Goal: Task Accomplishment & Management: Manage account settings

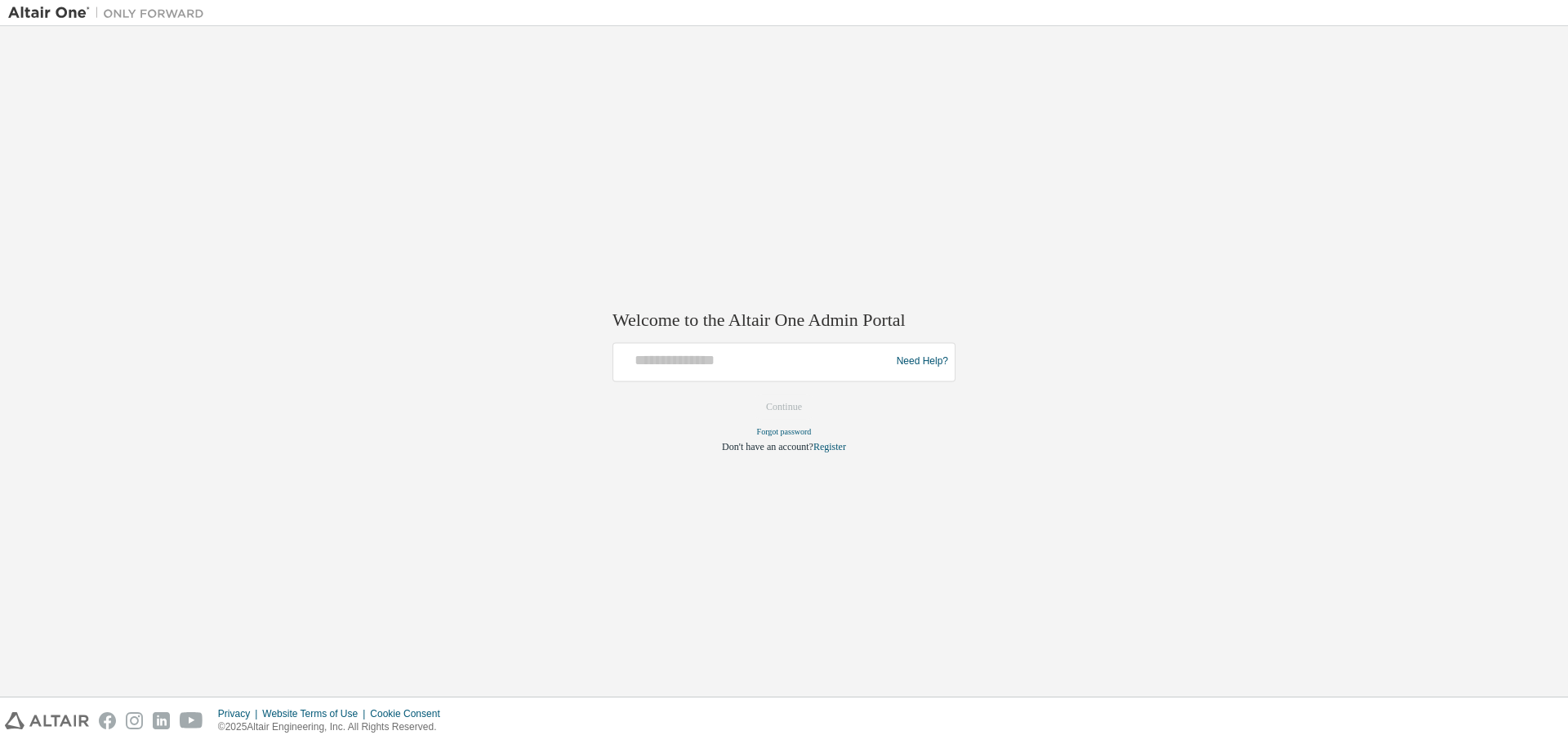
click at [64, 8] on img at bounding box center [110, 13] width 204 height 16
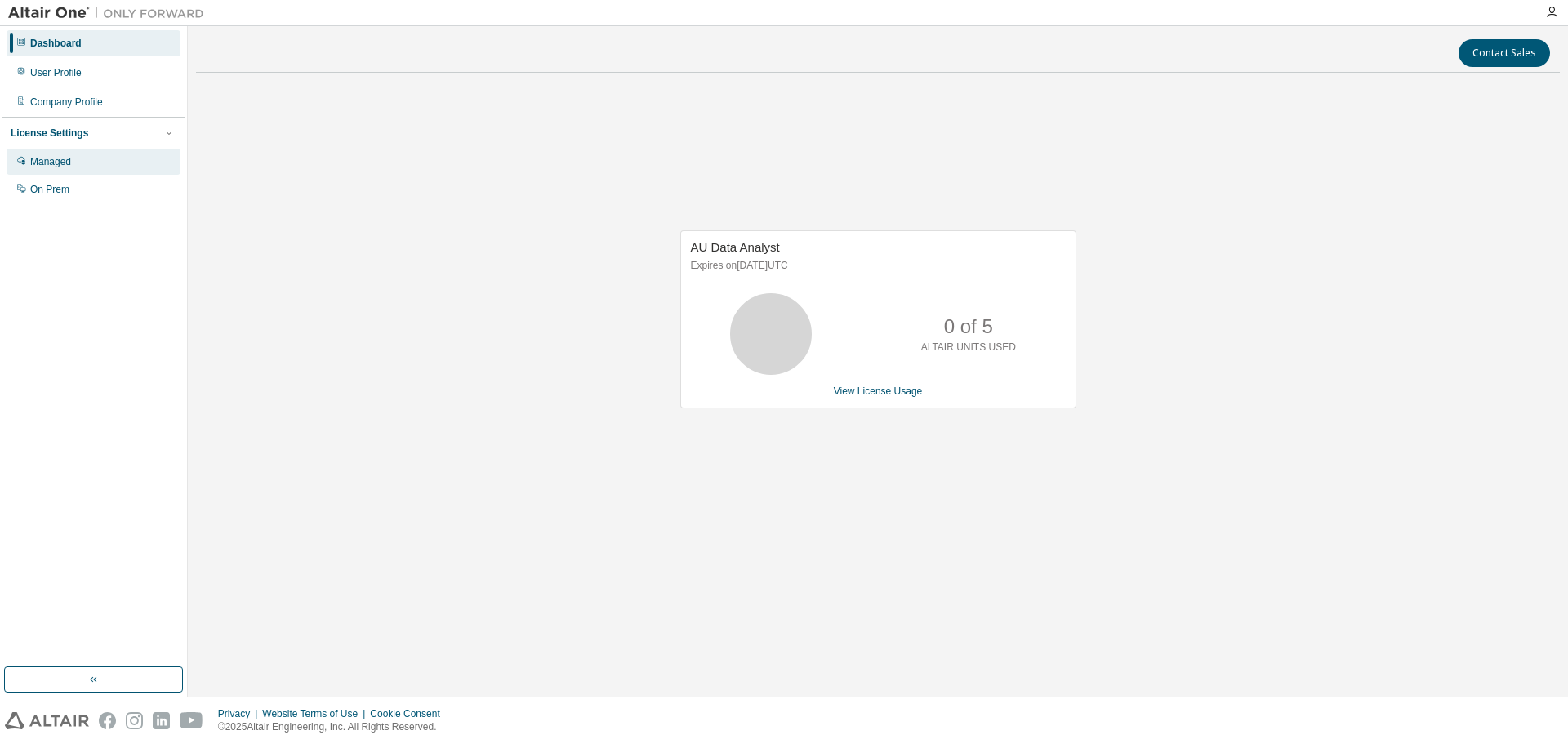
click at [58, 165] on div "Managed" at bounding box center [51, 162] width 41 height 13
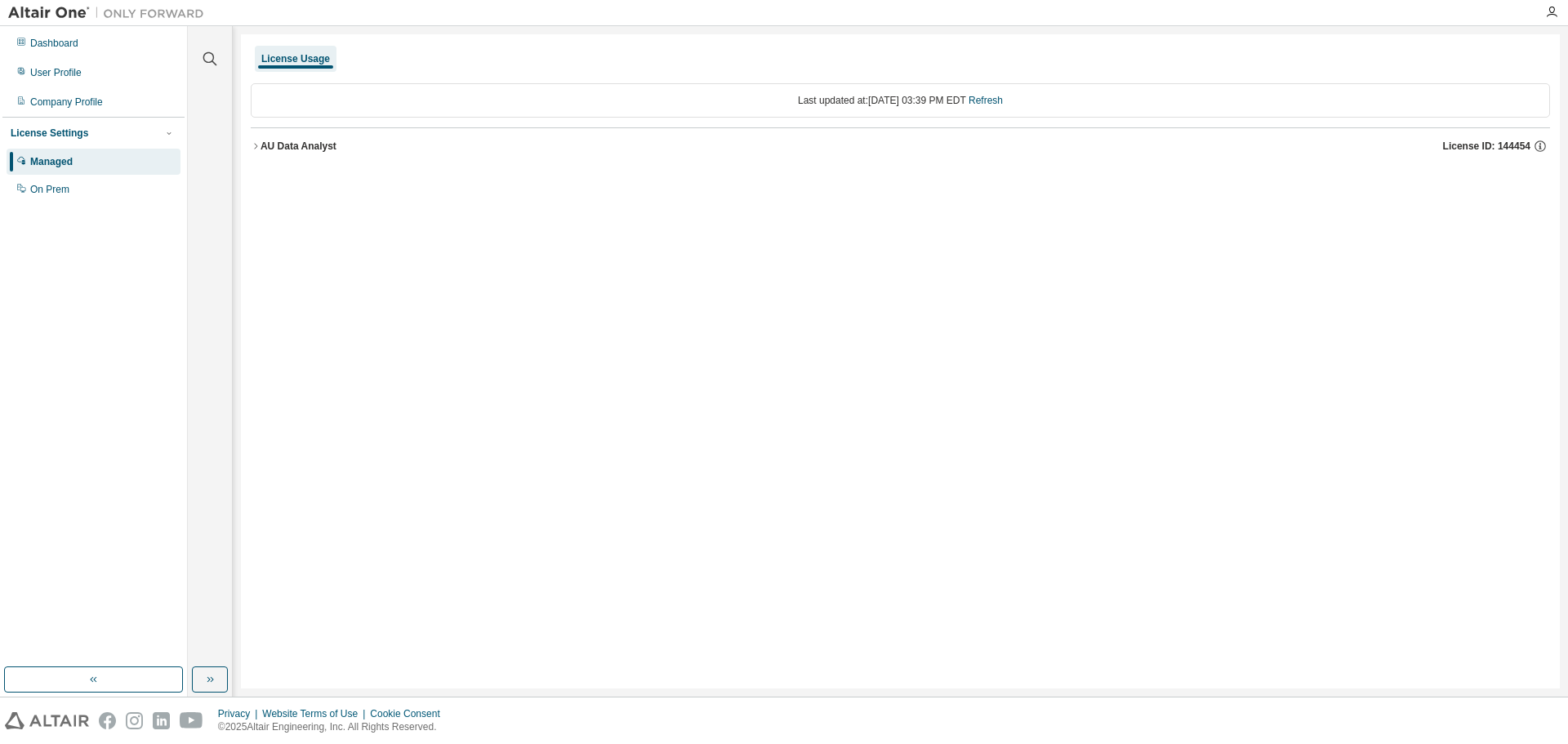
click at [286, 151] on div "AU Data Analyst" at bounding box center [299, 146] width 76 height 13
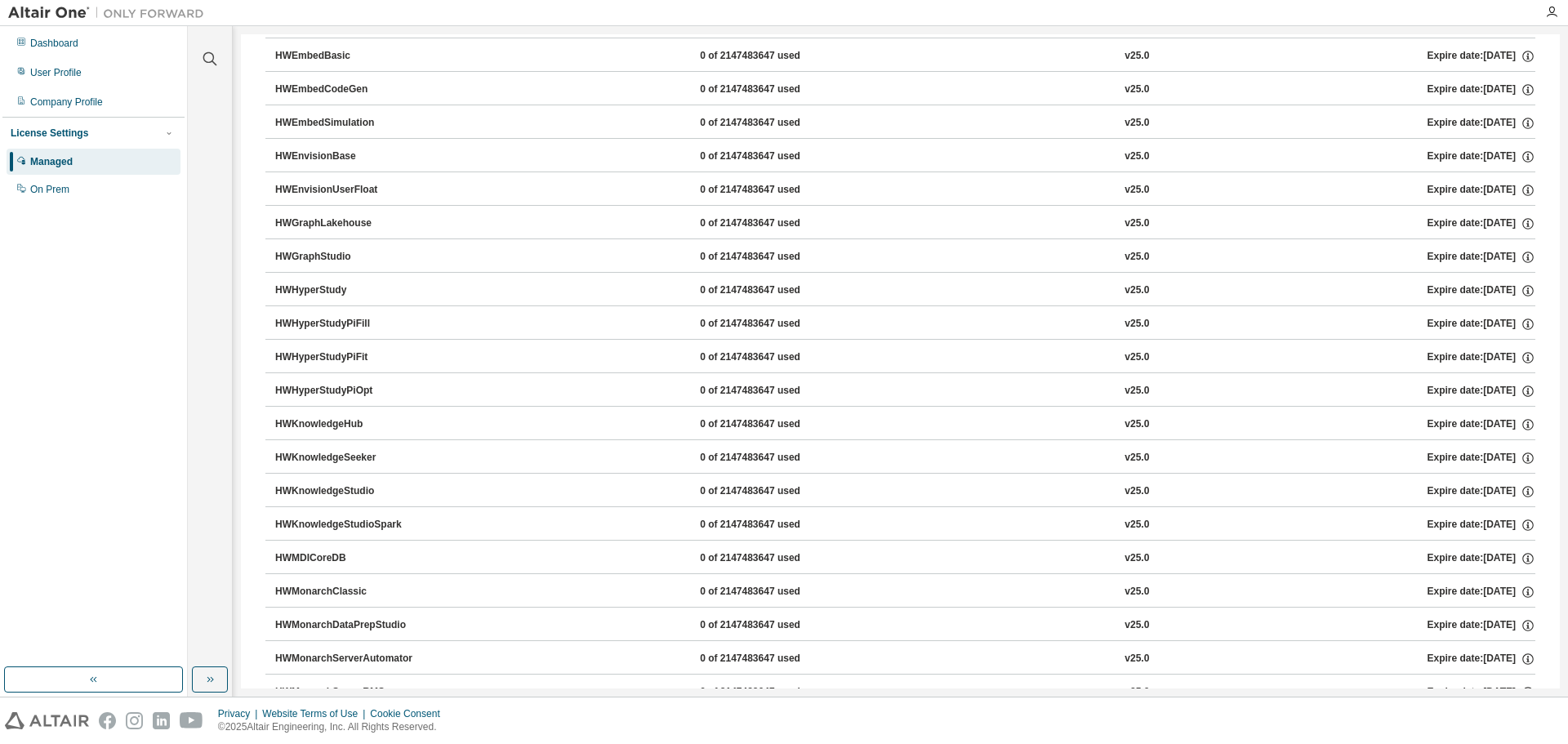
scroll to position [975, 0]
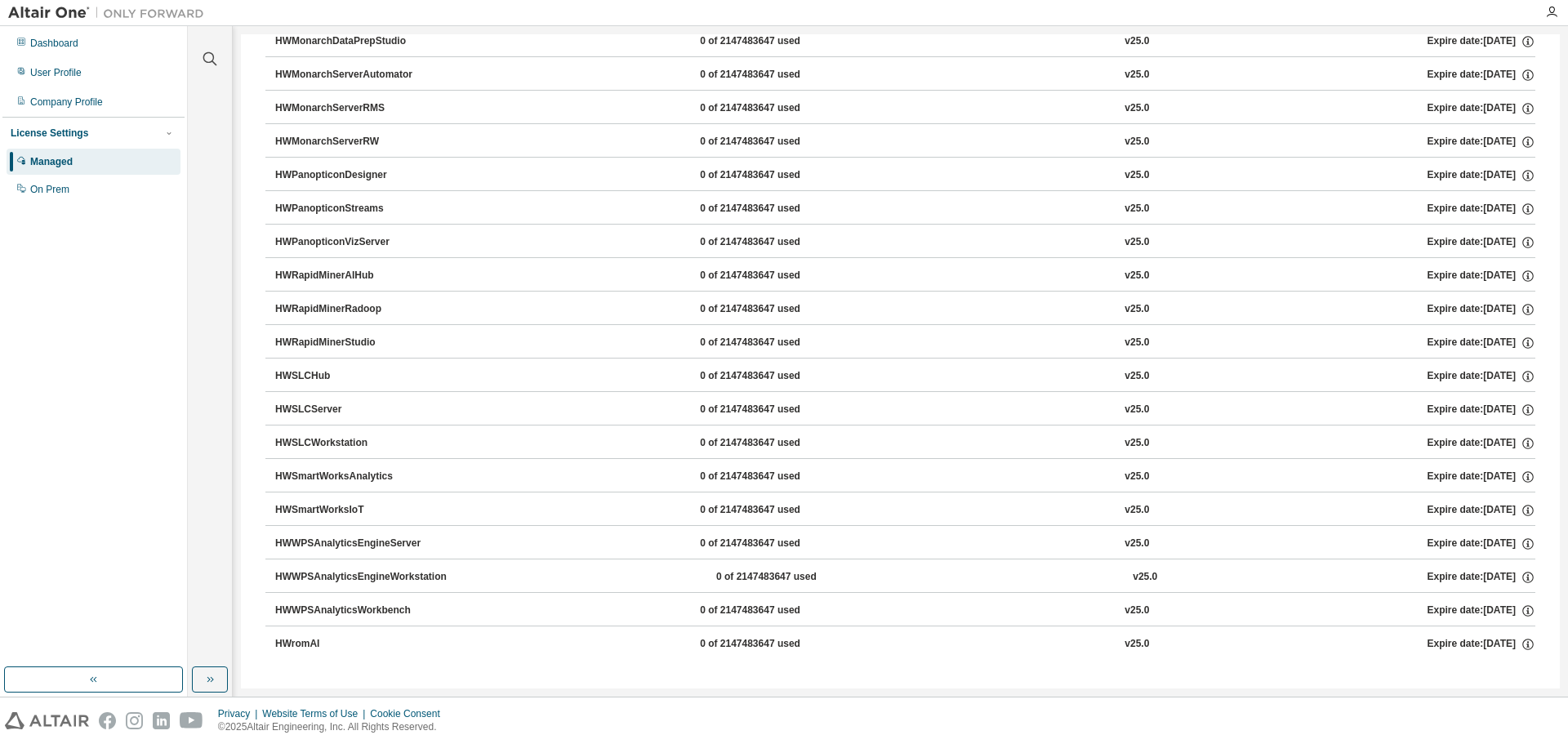
click at [361, 444] on div "HWSLCWorkstation" at bounding box center [348, 444] width 147 height 15
click at [719, 435] on button "HWSLCWorkstation 0 of 2147483647 used v25.0 Expire date: 2025-09-30" at bounding box center [905, 444] width 1260 height 36
click at [735, 443] on div "0 of 2147483647 used" at bounding box center [773, 444] width 147 height 15
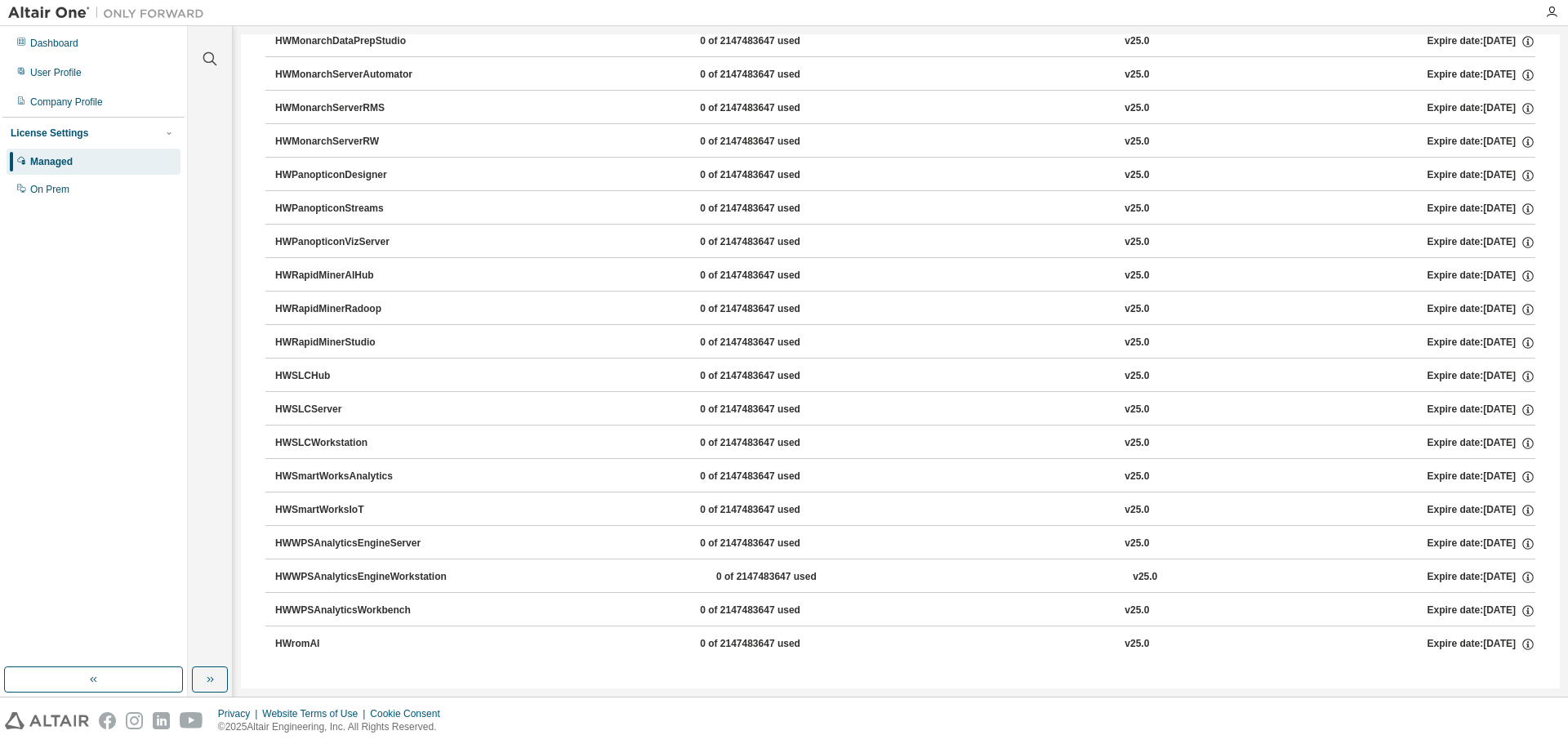
click at [327, 444] on div "HWSLCWorkstation" at bounding box center [348, 444] width 147 height 15
click at [83, 184] on div "On Prem" at bounding box center [93, 189] width 174 height 26
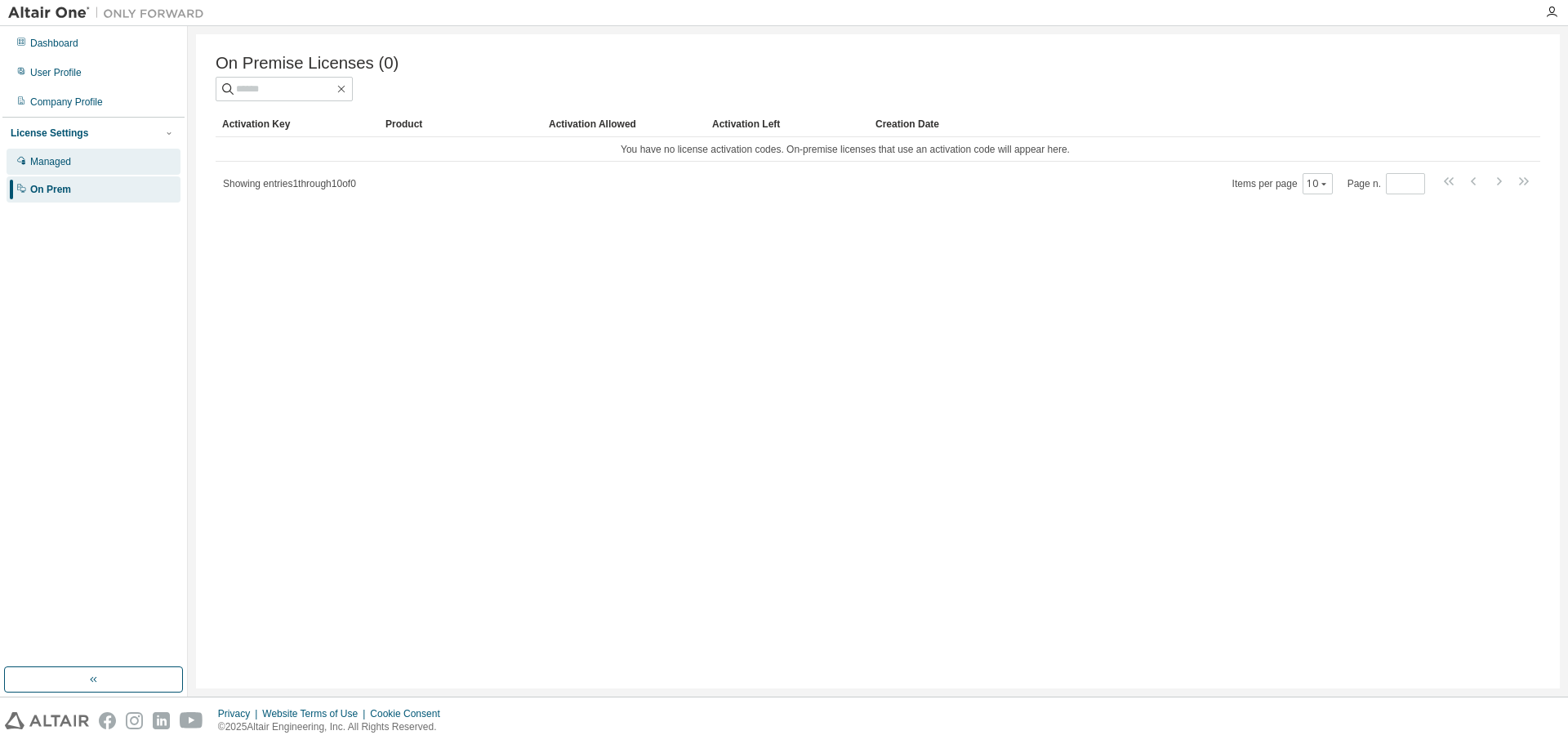
click at [98, 164] on div "Managed" at bounding box center [93, 162] width 174 height 26
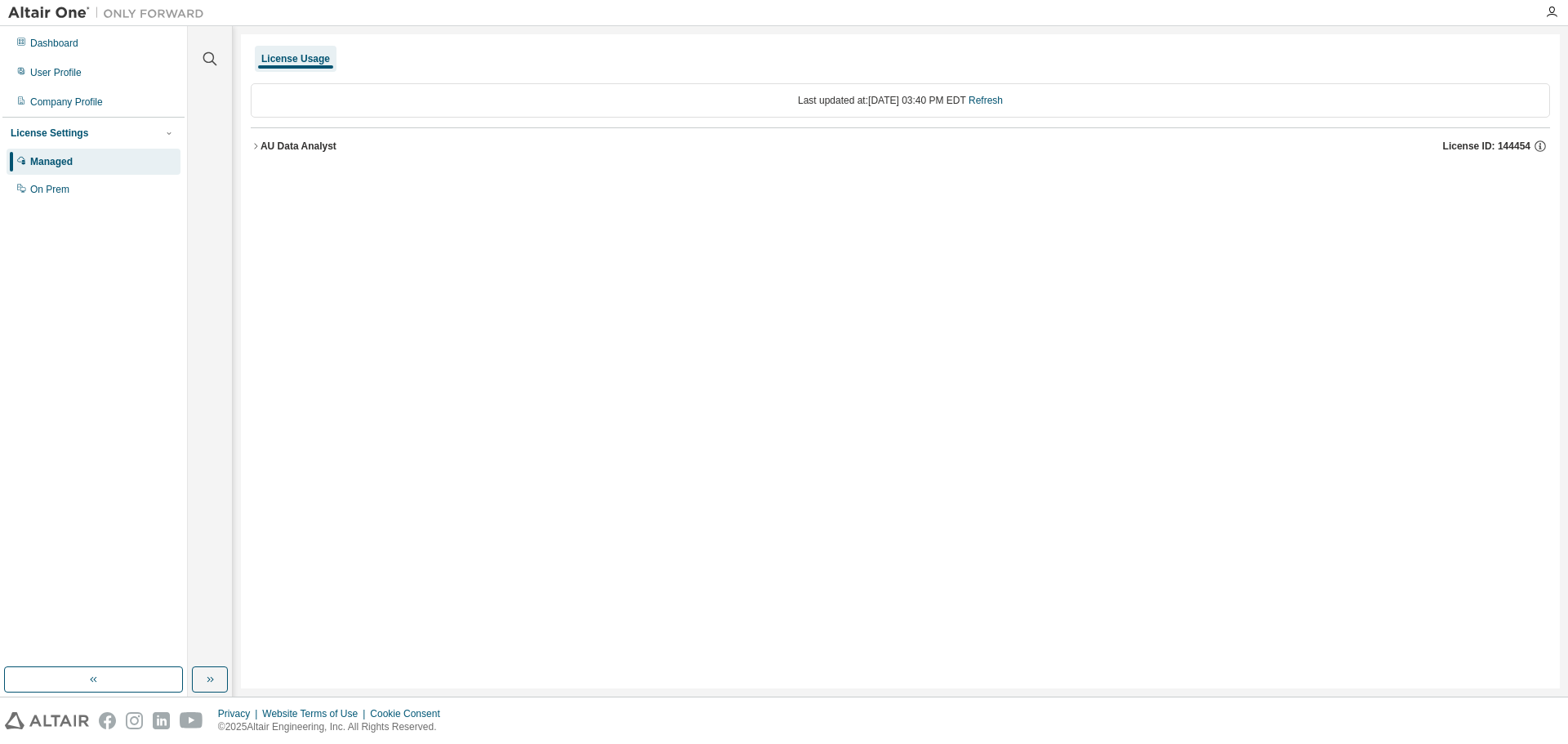
click at [277, 150] on div "AU Data Analyst" at bounding box center [299, 146] width 76 height 13
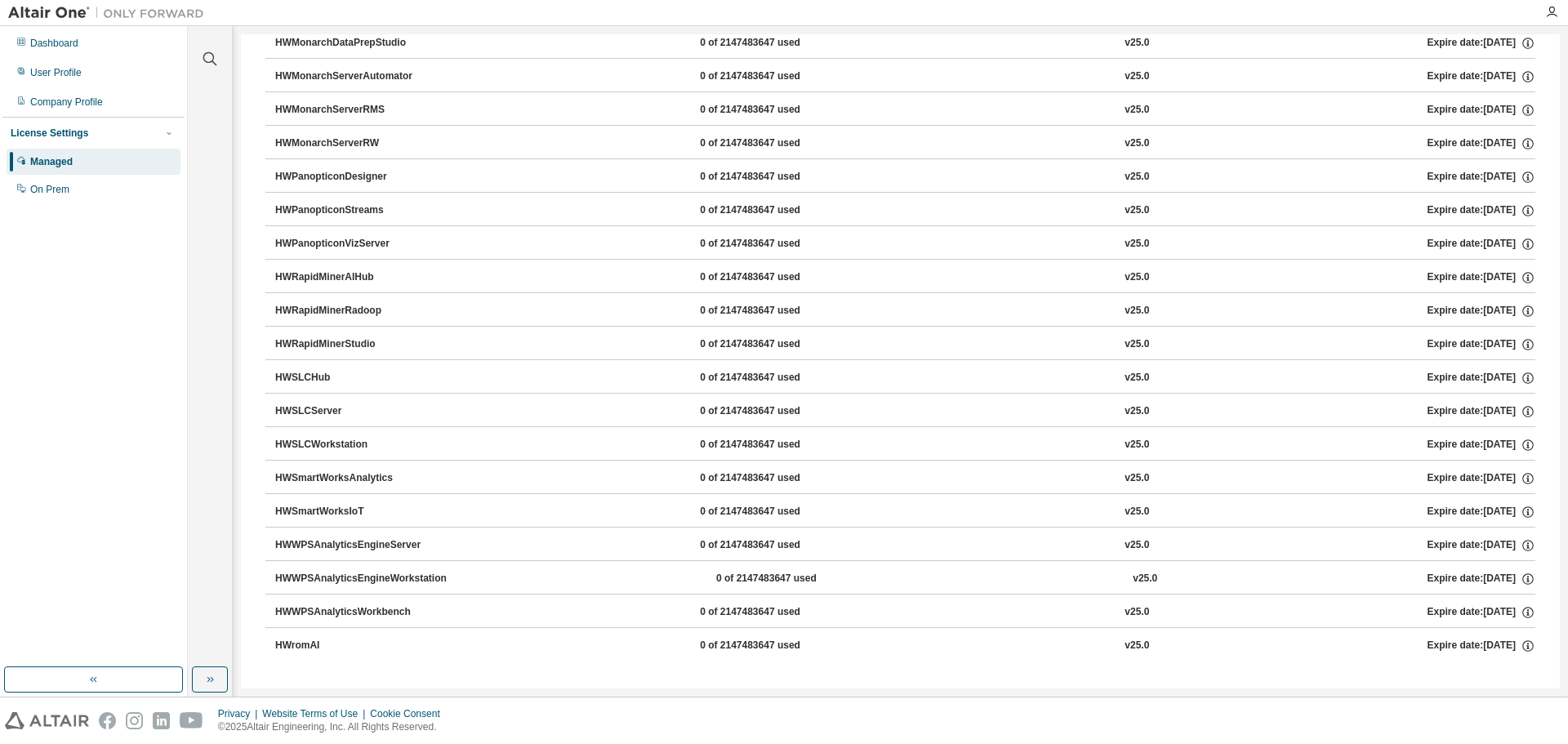
scroll to position [975, 0]
click at [328, 407] on div "HWSLCServer" at bounding box center [348, 410] width 147 height 15
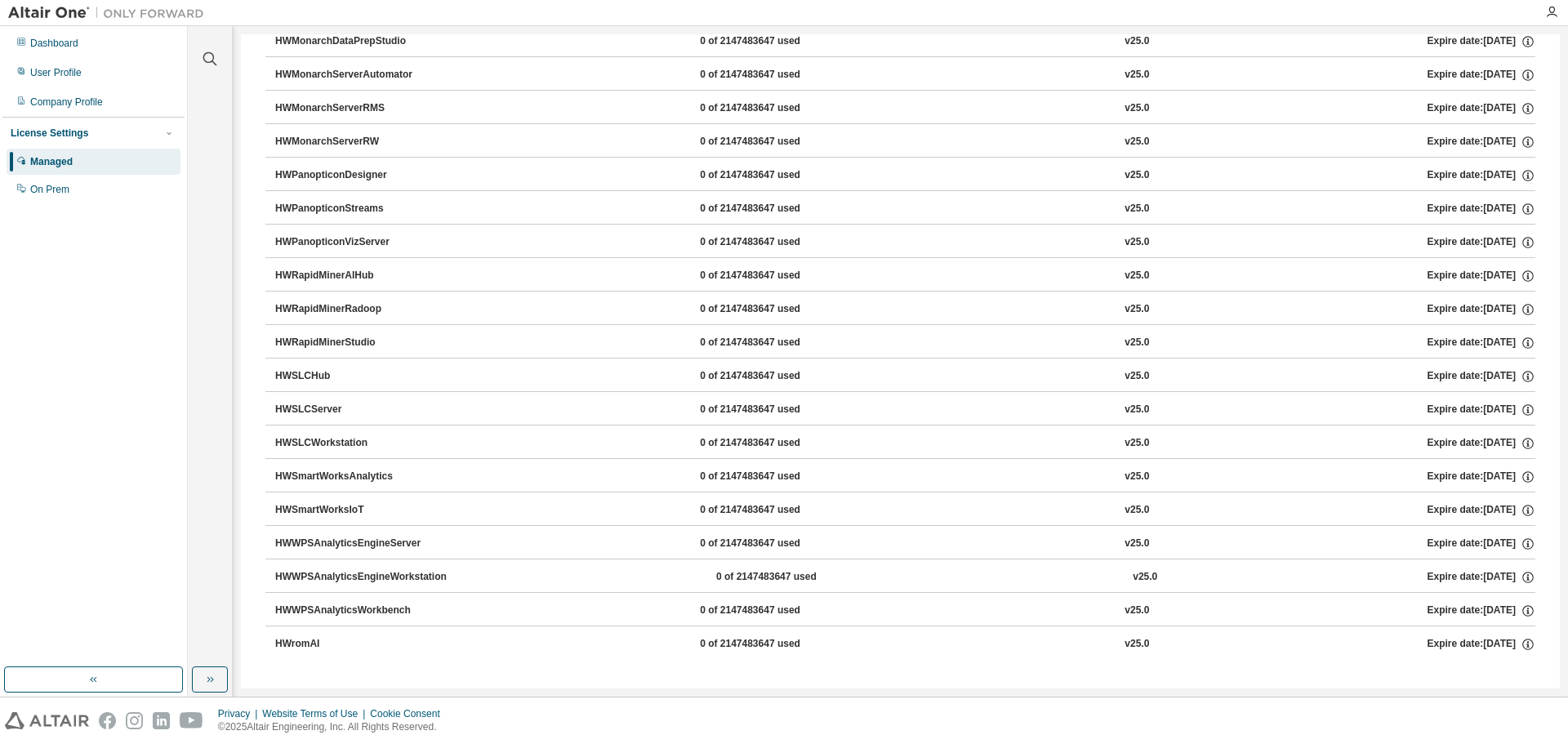
click at [328, 407] on div "HWSLCServer" at bounding box center [348, 410] width 147 height 15
click at [335, 603] on div "HWWPSAnalyticsWorkbench" at bounding box center [348, 611] width 147 height 15
drag, startPoint x: 335, startPoint y: 603, endPoint x: 342, endPoint y: 574, distance: 29.8
click at [336, 602] on button "HWWPSAnalyticsWorkbench 0 of 2147483647 used v25.0 Expire date: 2025-09-30" at bounding box center [905, 611] width 1260 height 36
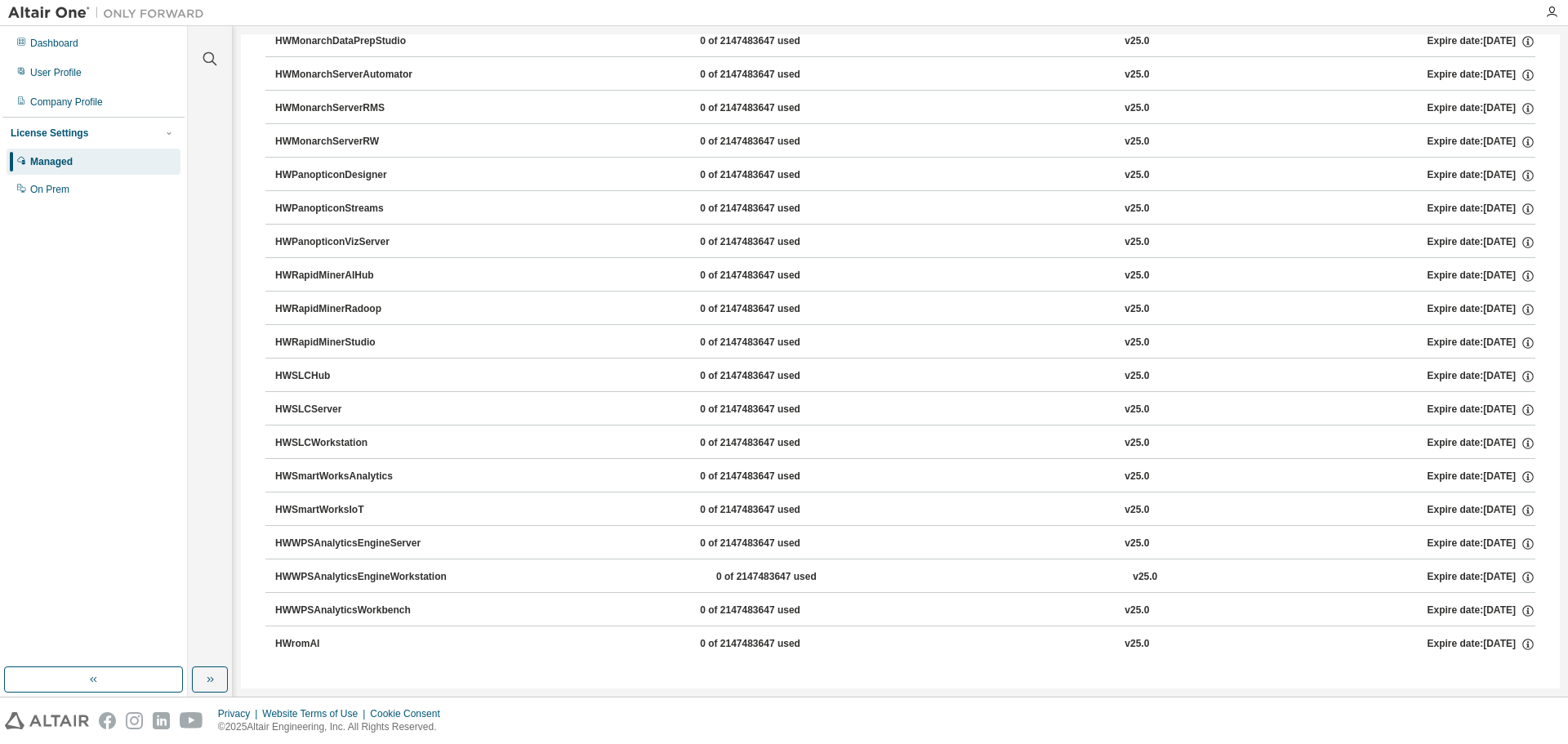
click at [342, 574] on div "HWWPSAnalyticsEngineWorkstation" at bounding box center [361, 578] width 171 height 15
click at [342, 551] on button "HWWPSAnalyticsEngineServer 0 of 2147483647 used v25.0 Expire date: 2025-09-30" at bounding box center [905, 544] width 1260 height 36
click at [341, 501] on button "HWSmartWorksIoT 0 of 2147483647 used v25.0 Expire date: 2025-09-30" at bounding box center [905, 510] width 1260 height 36
click at [332, 403] on div "HWSLCServer" at bounding box center [348, 410] width 147 height 15
click at [334, 378] on div "HWSLCHub" at bounding box center [348, 377] width 147 height 15
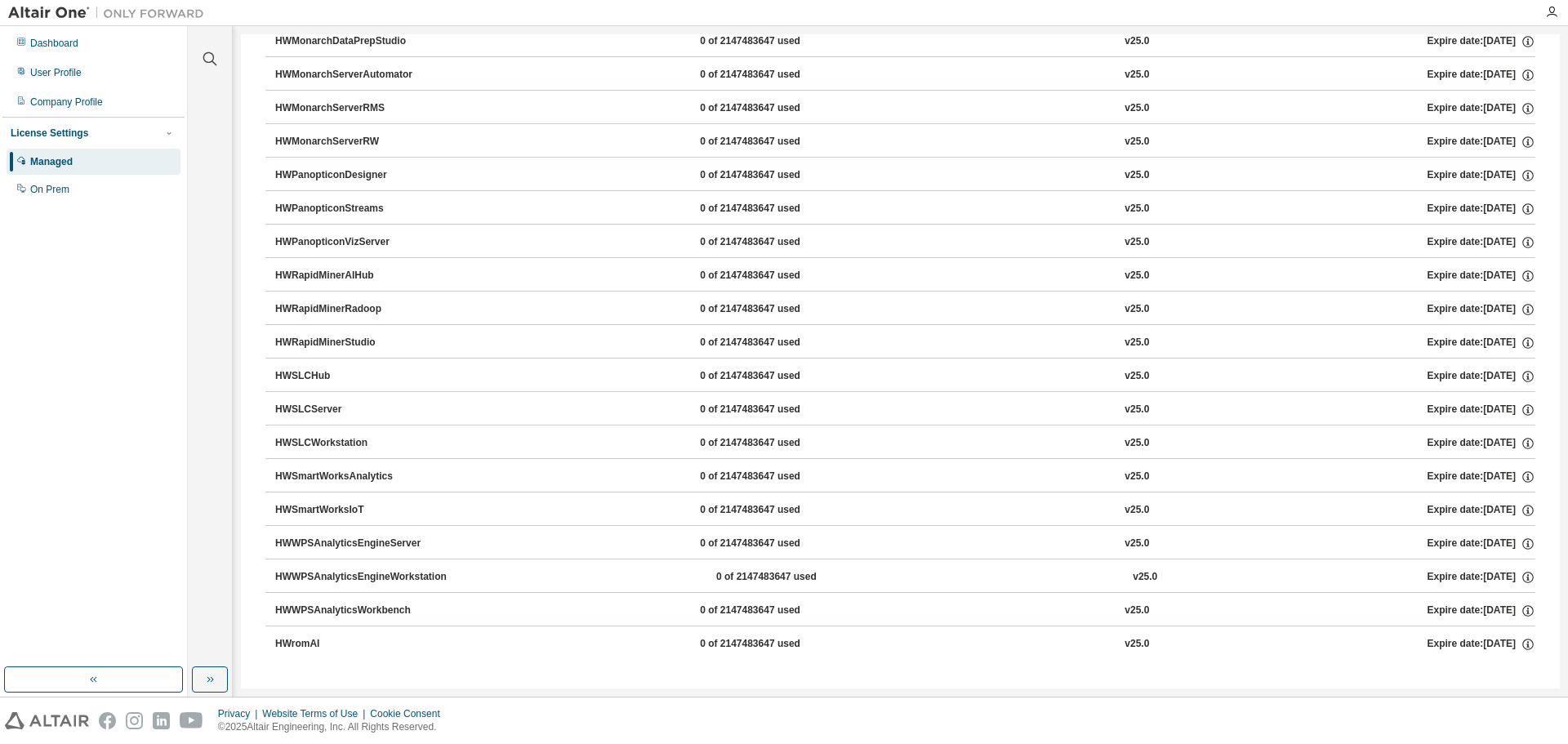
click at [334, 375] on div "HWSLCHub" at bounding box center [348, 377] width 147 height 15
click at [334, 373] on div "HWSLCHub" at bounding box center [348, 377] width 147 height 15
click at [75, 97] on div "Company Profile" at bounding box center [67, 102] width 72 height 13
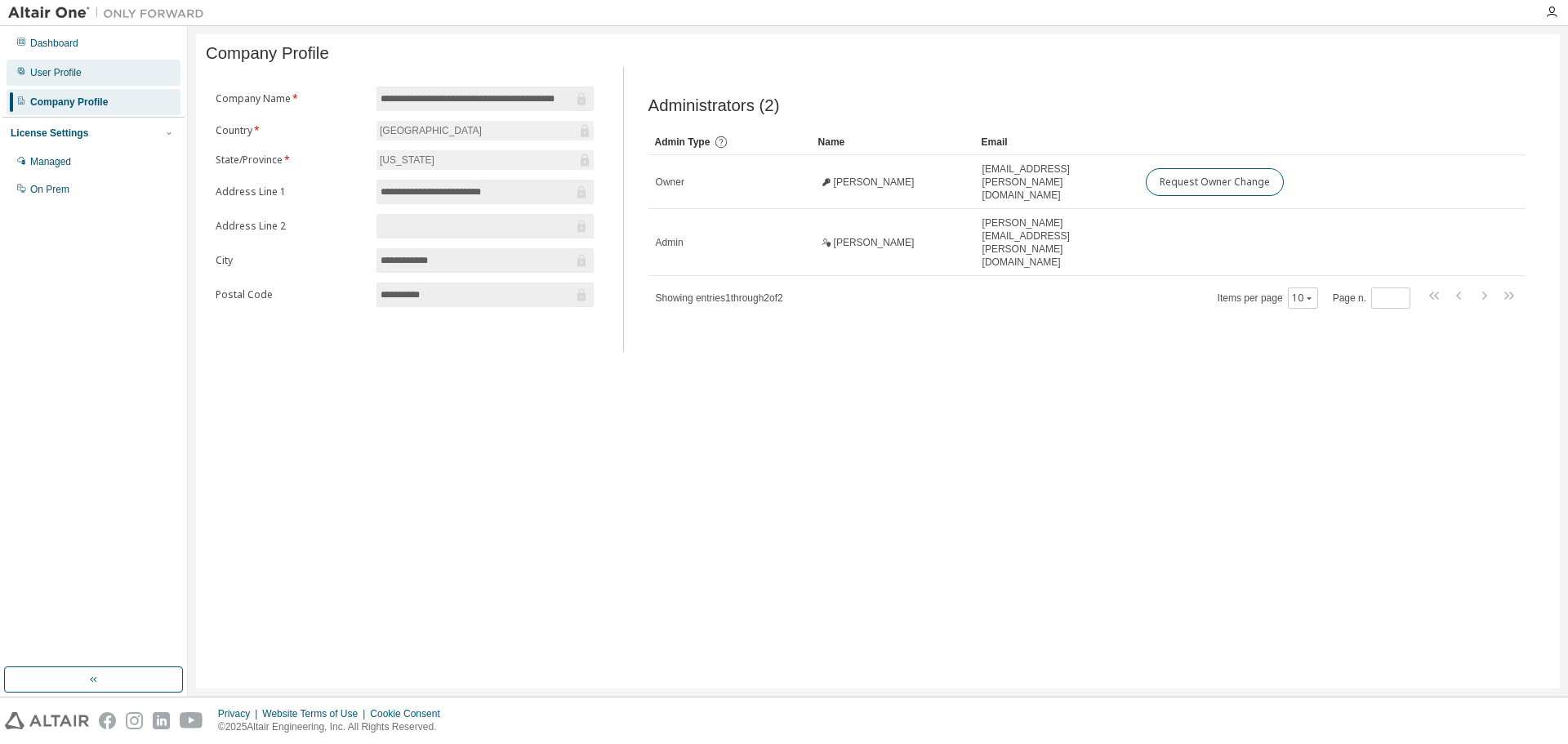
click at [74, 69] on div "User Profile" at bounding box center [56, 72] width 52 height 13
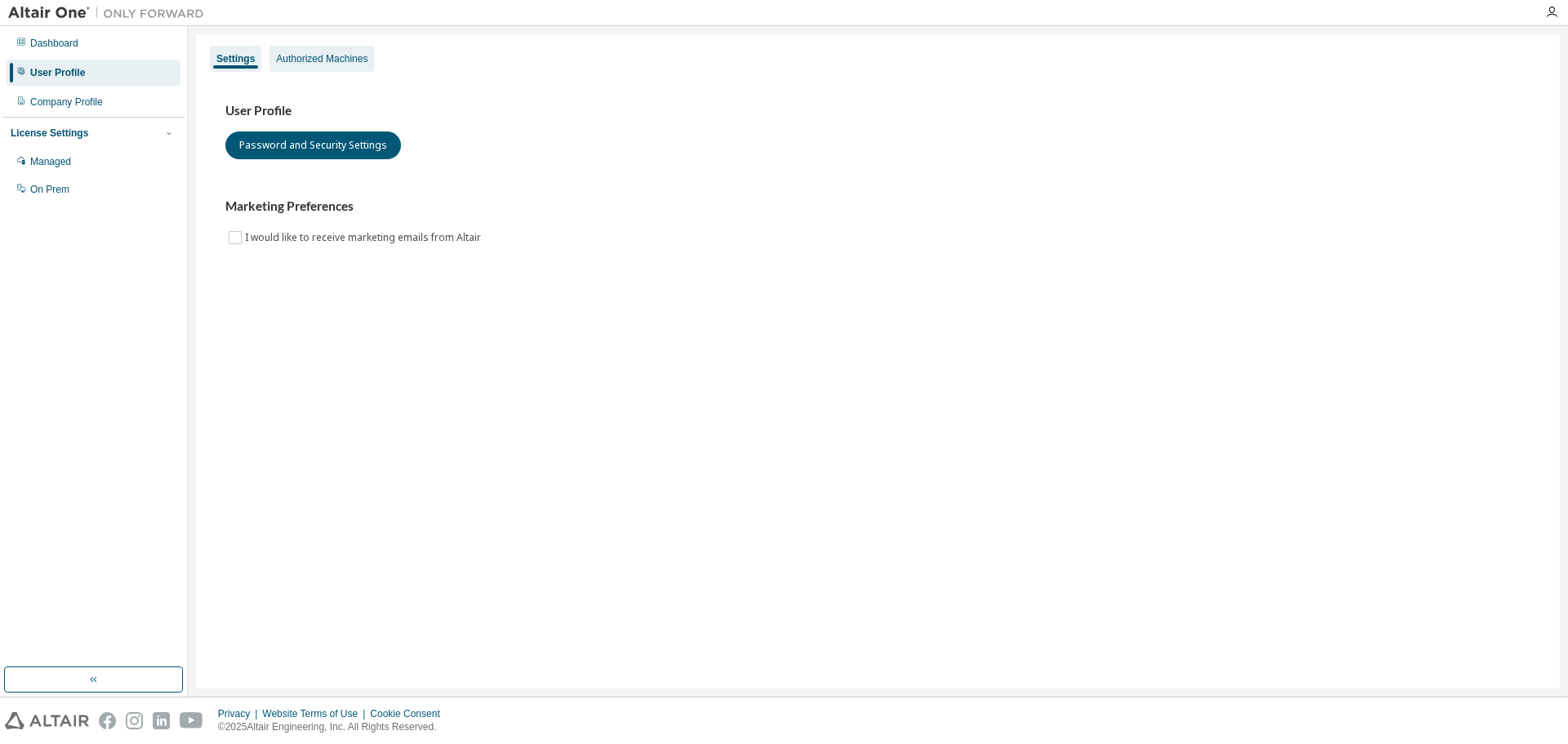
click at [305, 62] on div "Authorized Machines" at bounding box center [321, 59] width 91 height 13
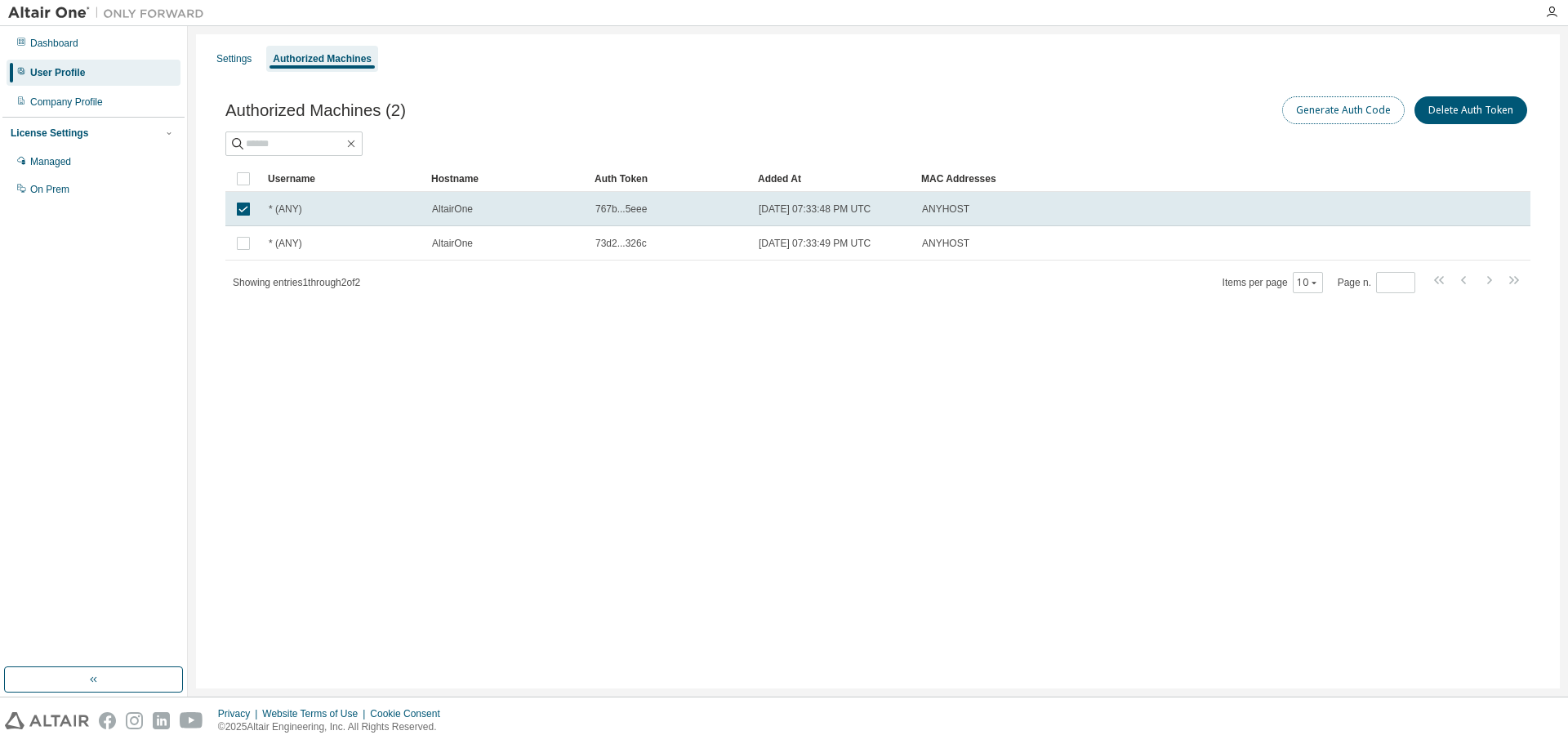
click at [1331, 114] on button "Generate Auth Code" at bounding box center [1343, 110] width 123 height 28
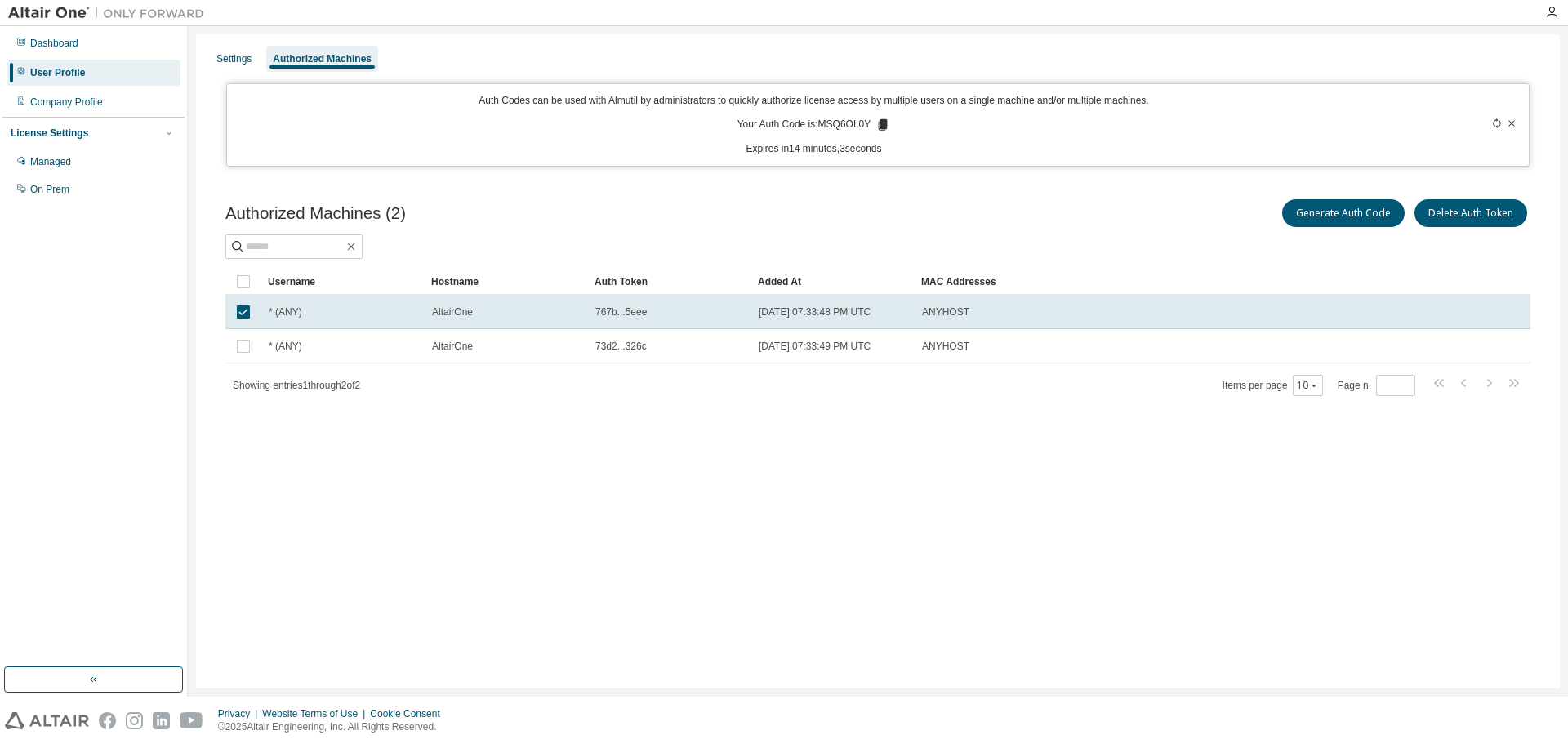
click at [547, 230] on div "Authorized Machines (2) Generate Auth Code Delete Auth Token" at bounding box center [878, 213] width 1305 height 35
click at [58, 46] on div "Dashboard" at bounding box center [54, 44] width 49 height 13
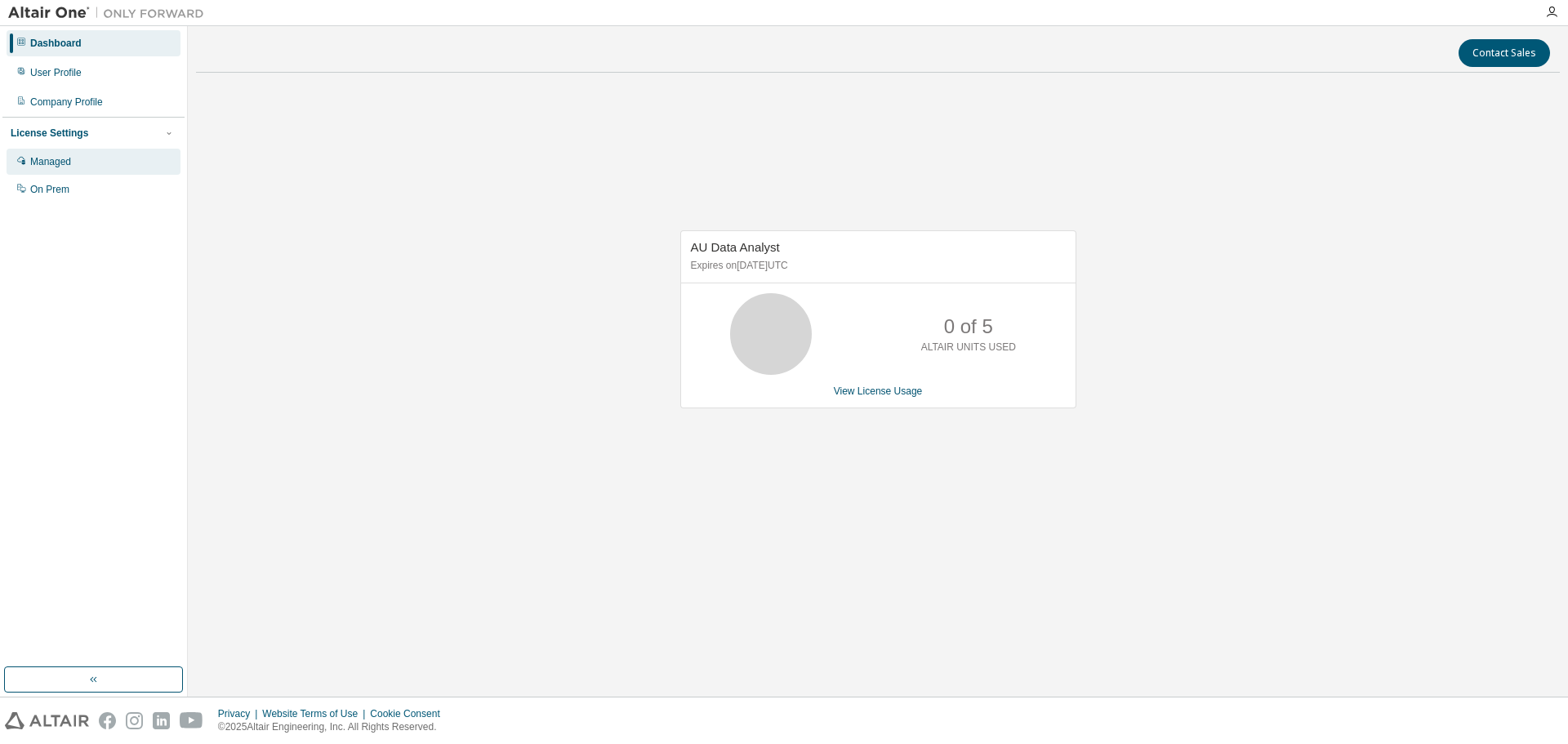
click at [54, 170] on div "Managed" at bounding box center [93, 162] width 174 height 26
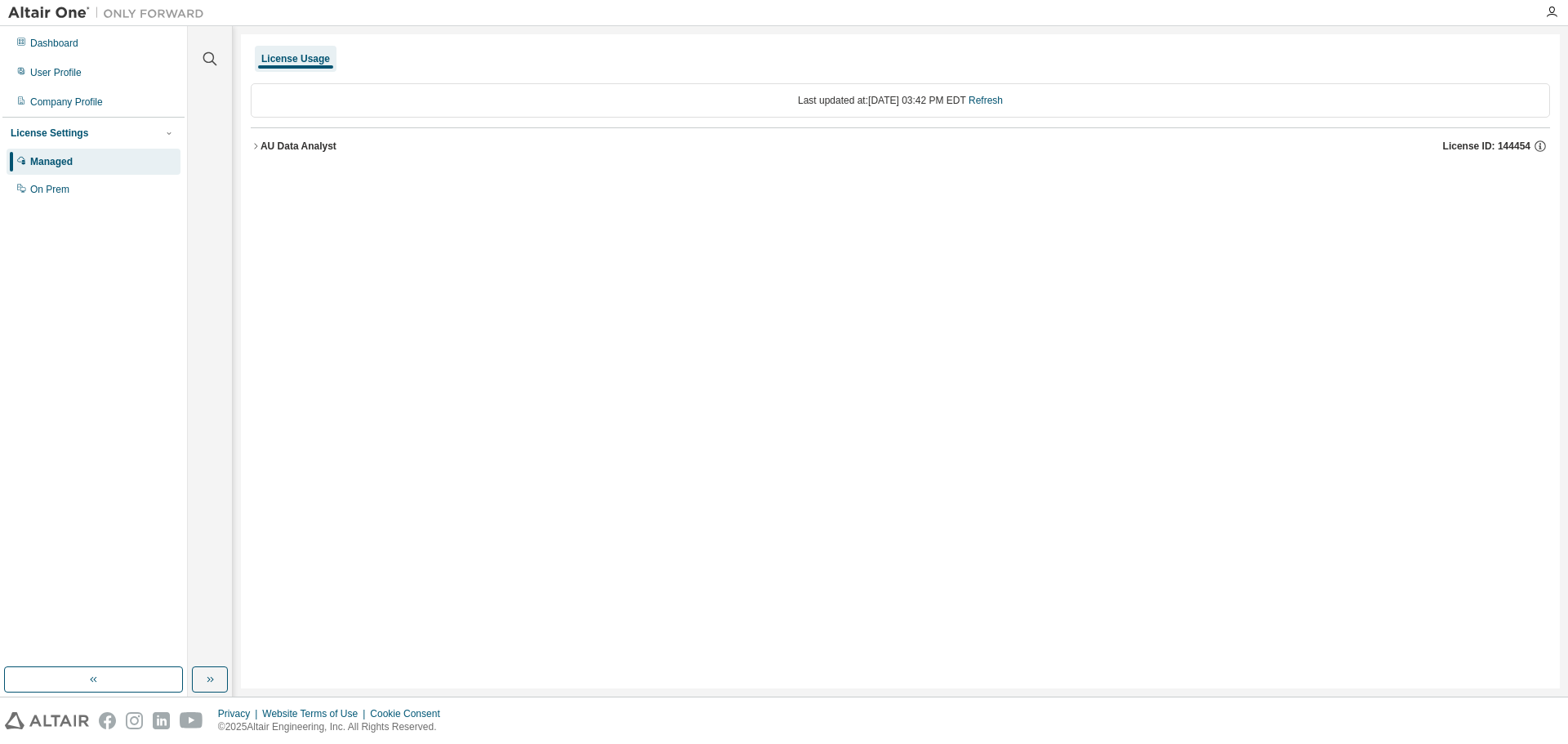
click at [264, 146] on div "AU Data Analyst" at bounding box center [299, 146] width 76 height 13
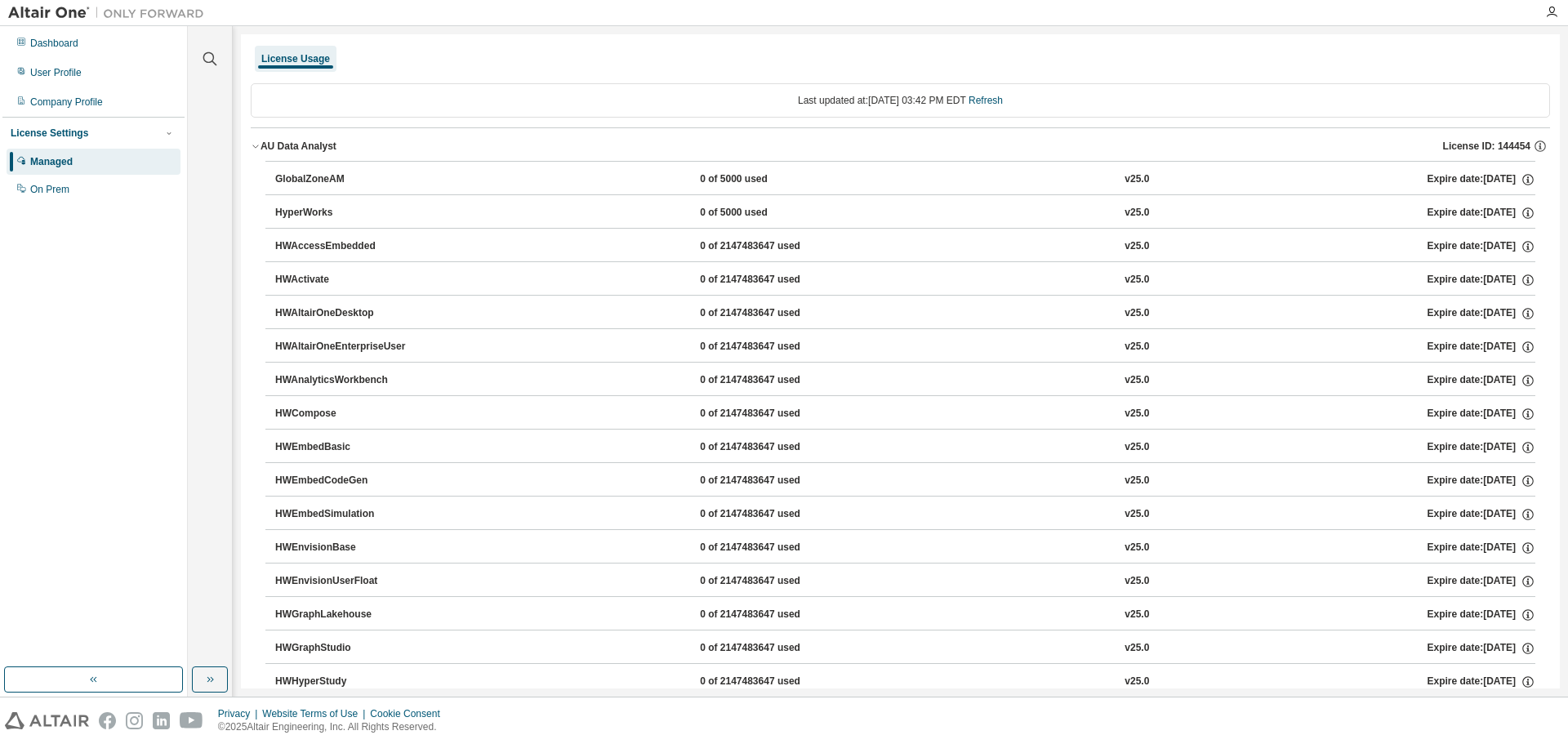
click at [733, 177] on div "0 of 5000 used" at bounding box center [773, 179] width 147 height 15
click at [1534, 146] on icon "button" at bounding box center [1541, 146] width 15 height 15
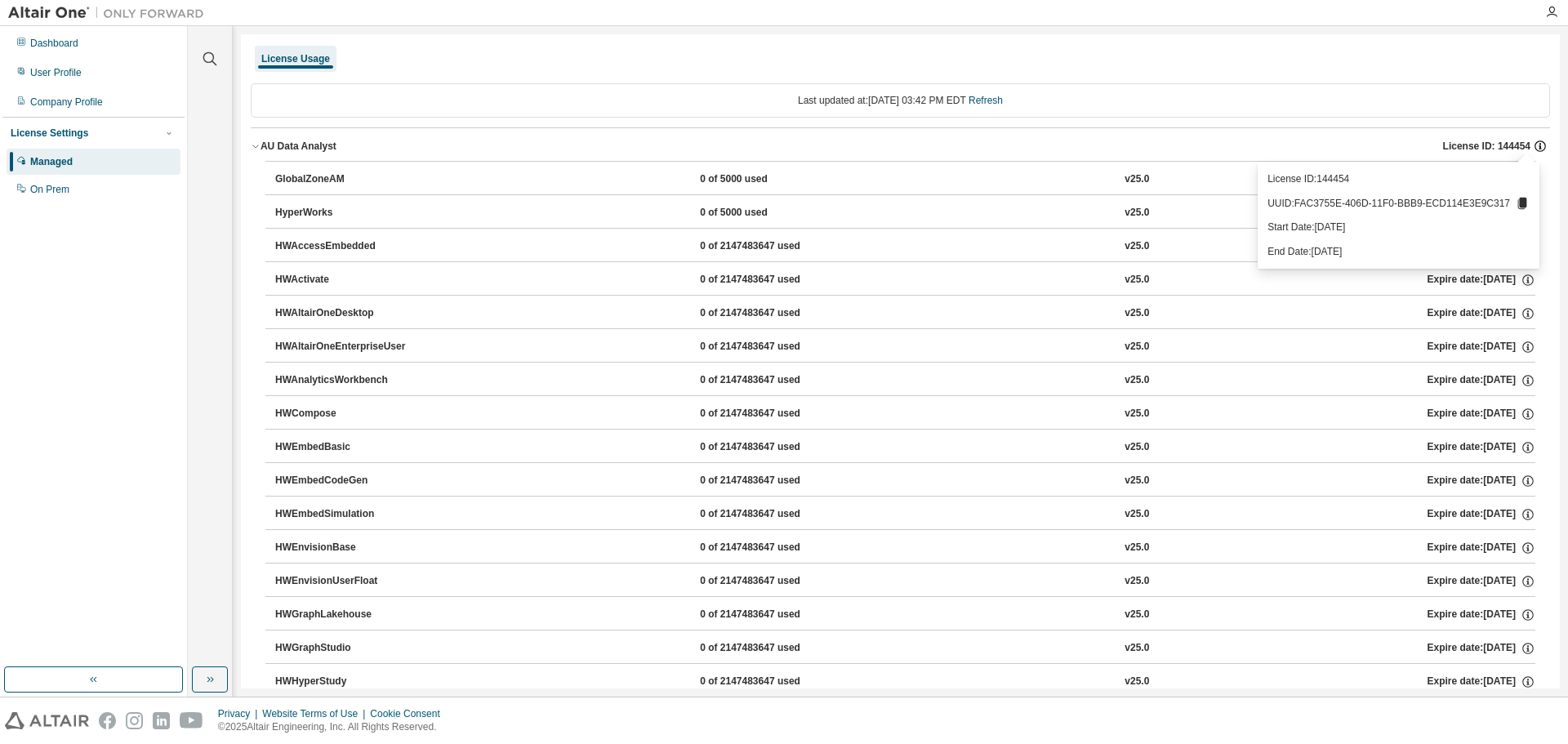
click at [1533, 148] on icon "button" at bounding box center [1541, 146] width 15 height 15
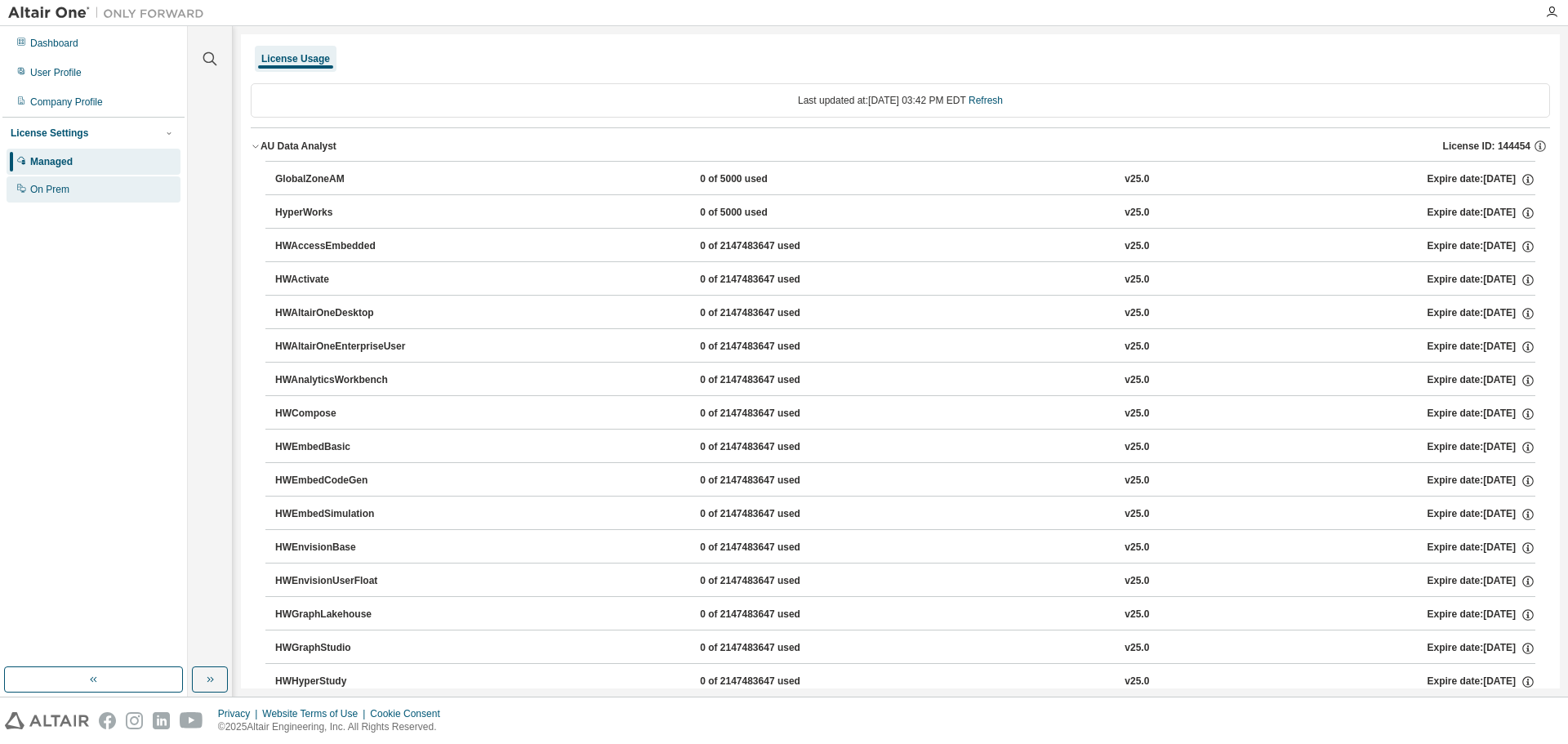
click at [68, 184] on div "On Prem" at bounding box center [93, 189] width 174 height 26
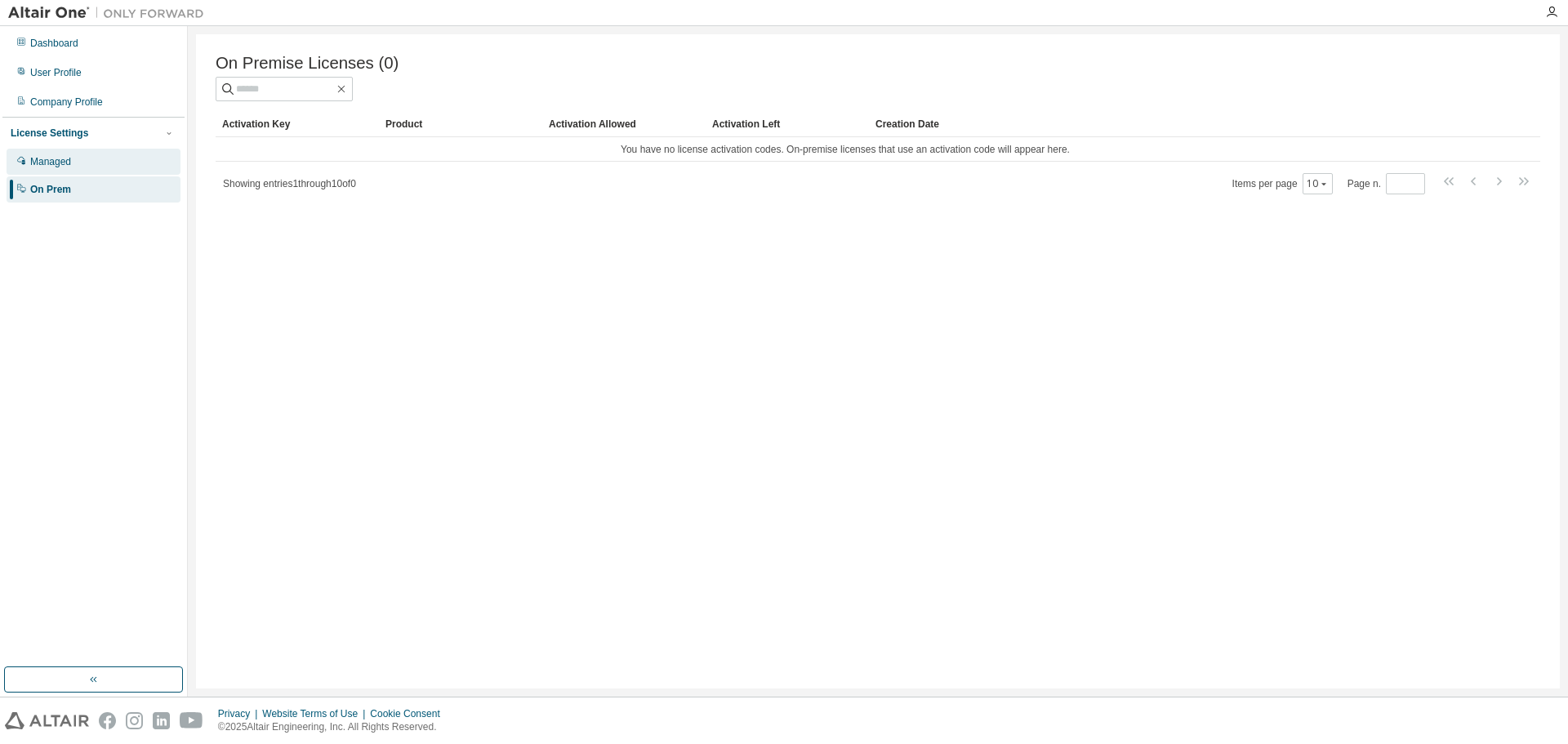
click at [76, 168] on div "Managed" at bounding box center [93, 162] width 174 height 26
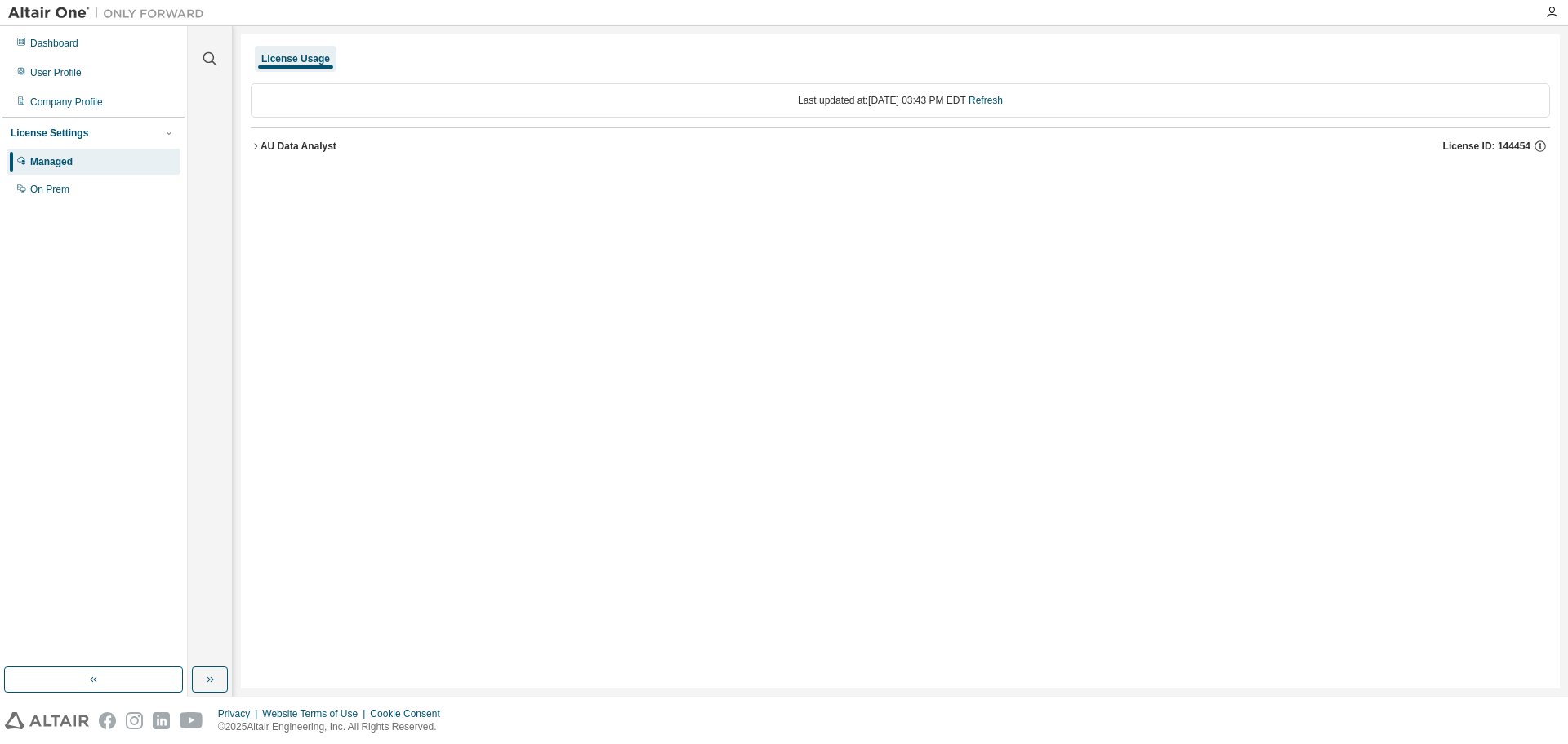
click at [305, 148] on div "AU Data Analyst" at bounding box center [299, 146] width 76 height 13
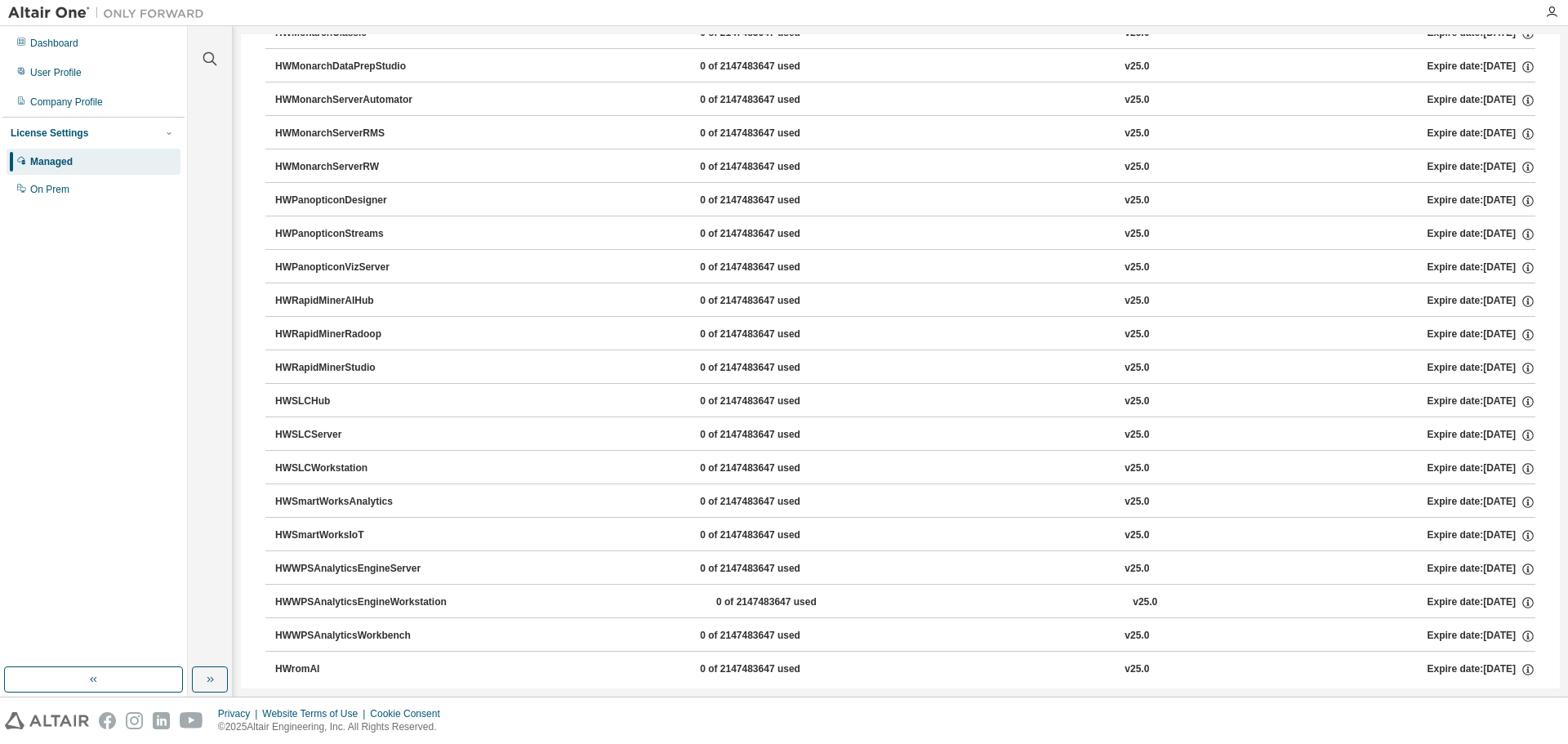
scroll to position [975, 0]
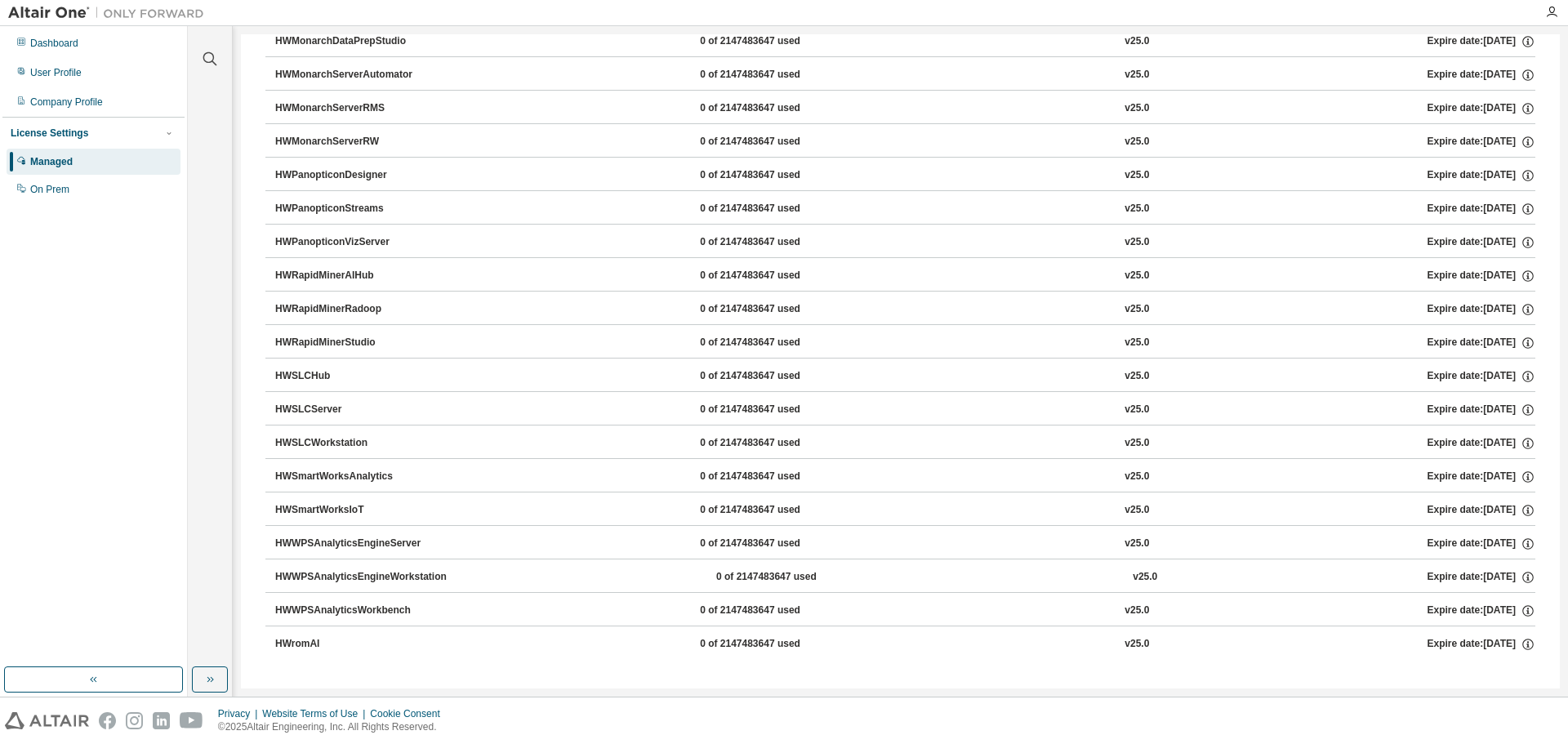
click at [736, 441] on div "0 of 2147483647 used" at bounding box center [773, 444] width 147 height 15
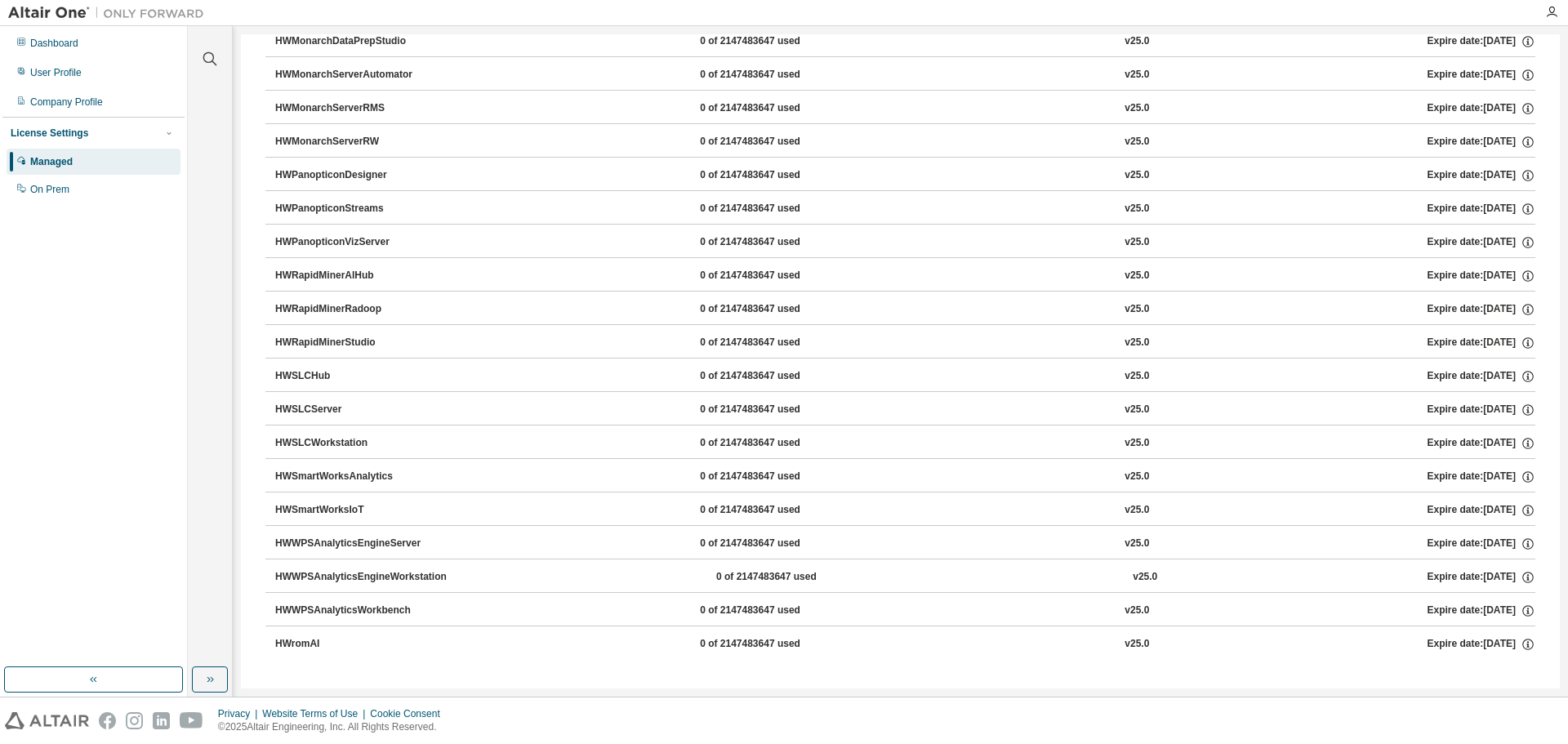
click at [736, 441] on div "0 of 2147483647 used" at bounding box center [773, 444] width 147 height 15
click at [1521, 439] on icon "button" at bounding box center [1528, 444] width 15 height 15
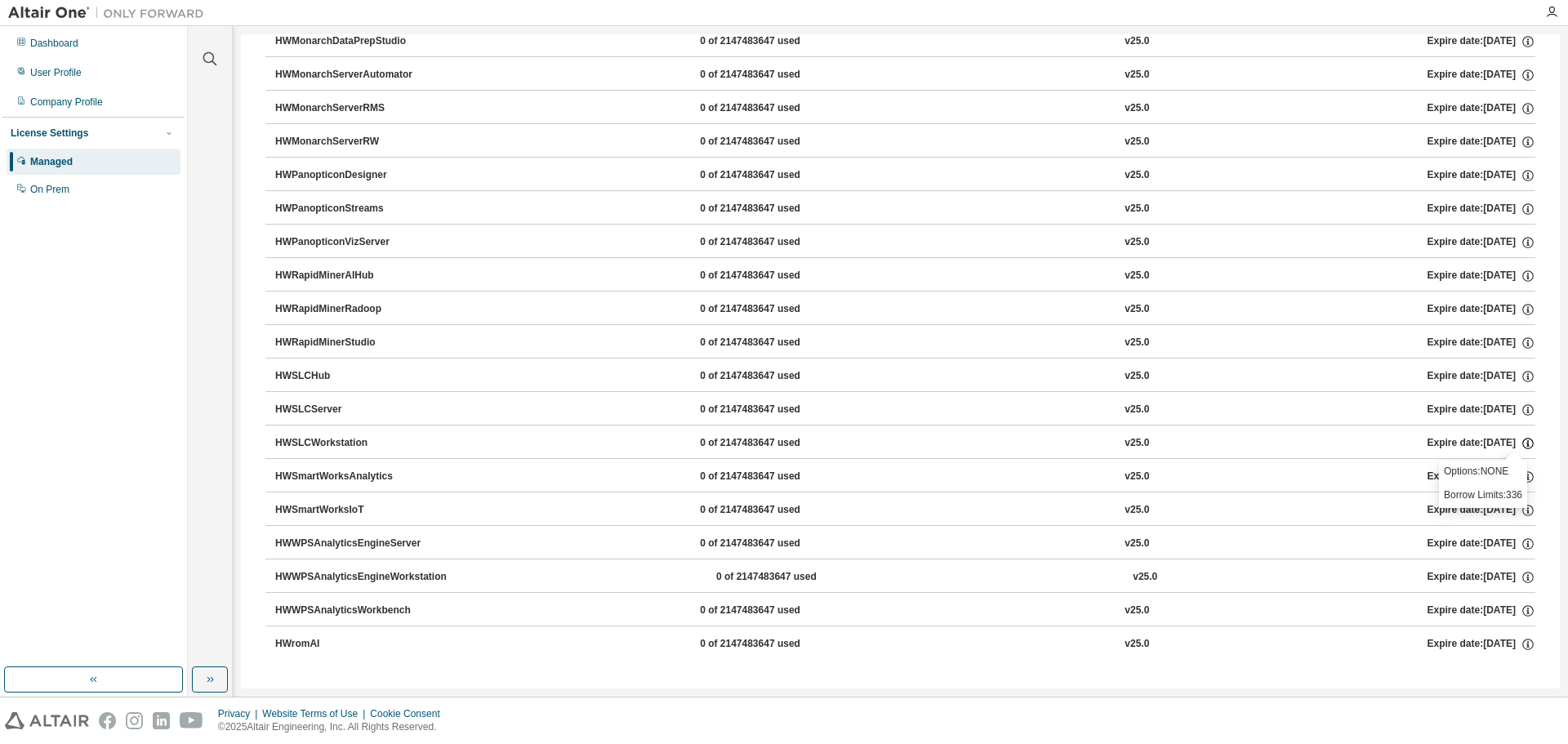
click at [1521, 439] on icon "button" at bounding box center [1528, 444] width 15 height 15
click at [1152, 439] on div "HWSLCWorkstation 0 of 2147483647 used v25.0 Expire date: 2025-09-30" at bounding box center [905, 444] width 1260 height 15
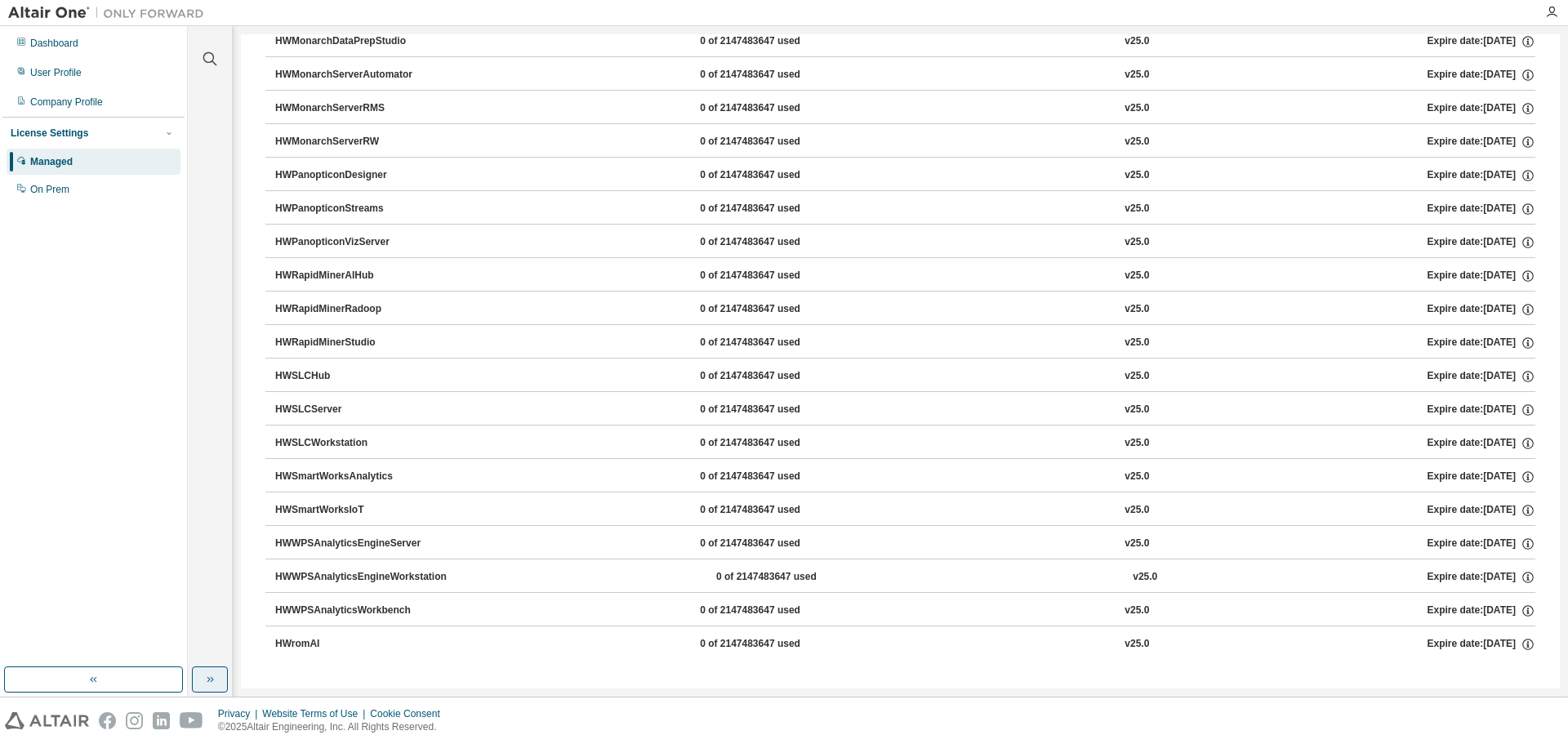
click at [212, 674] on icon "button" at bounding box center [210, 680] width 13 height 13
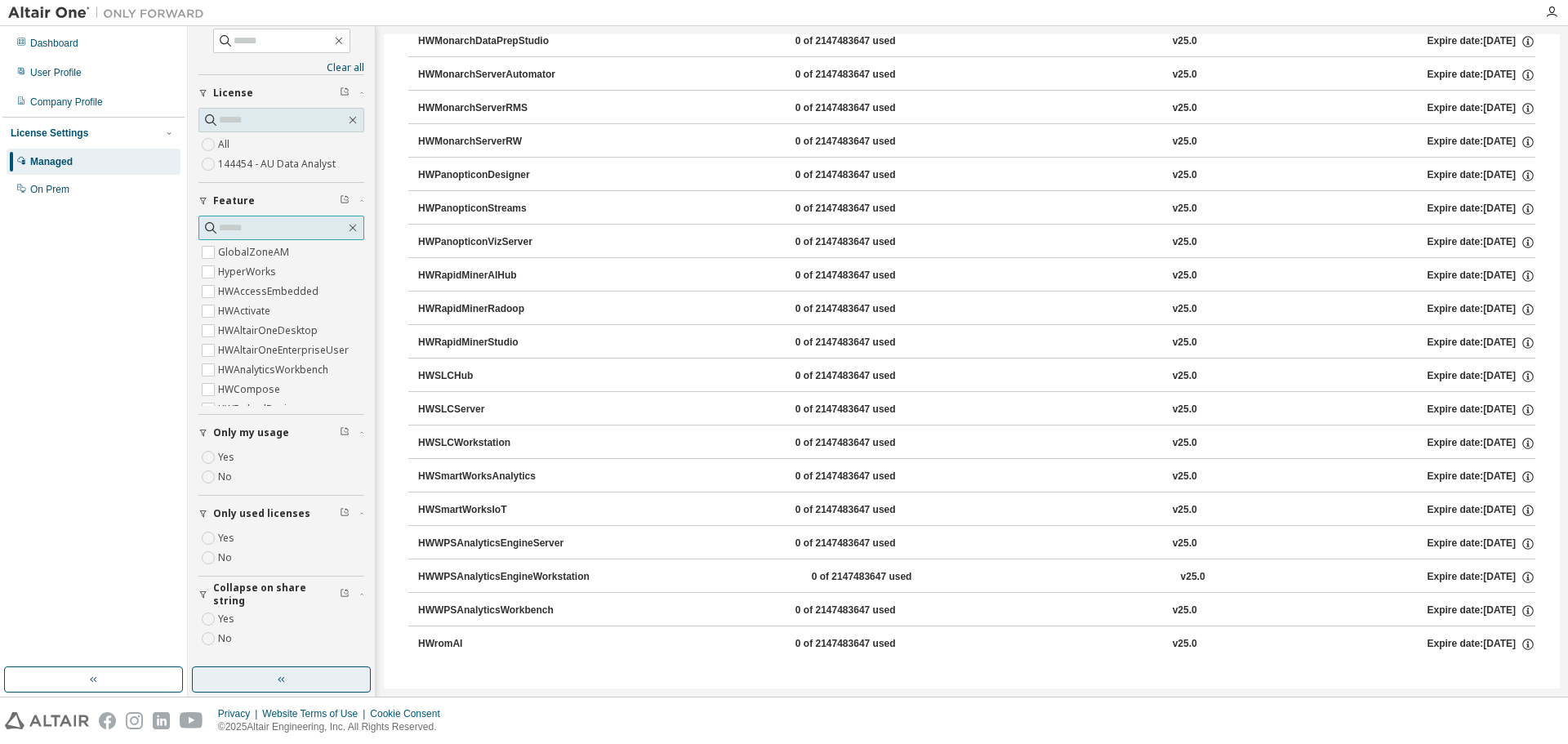
scroll to position [0, 0]
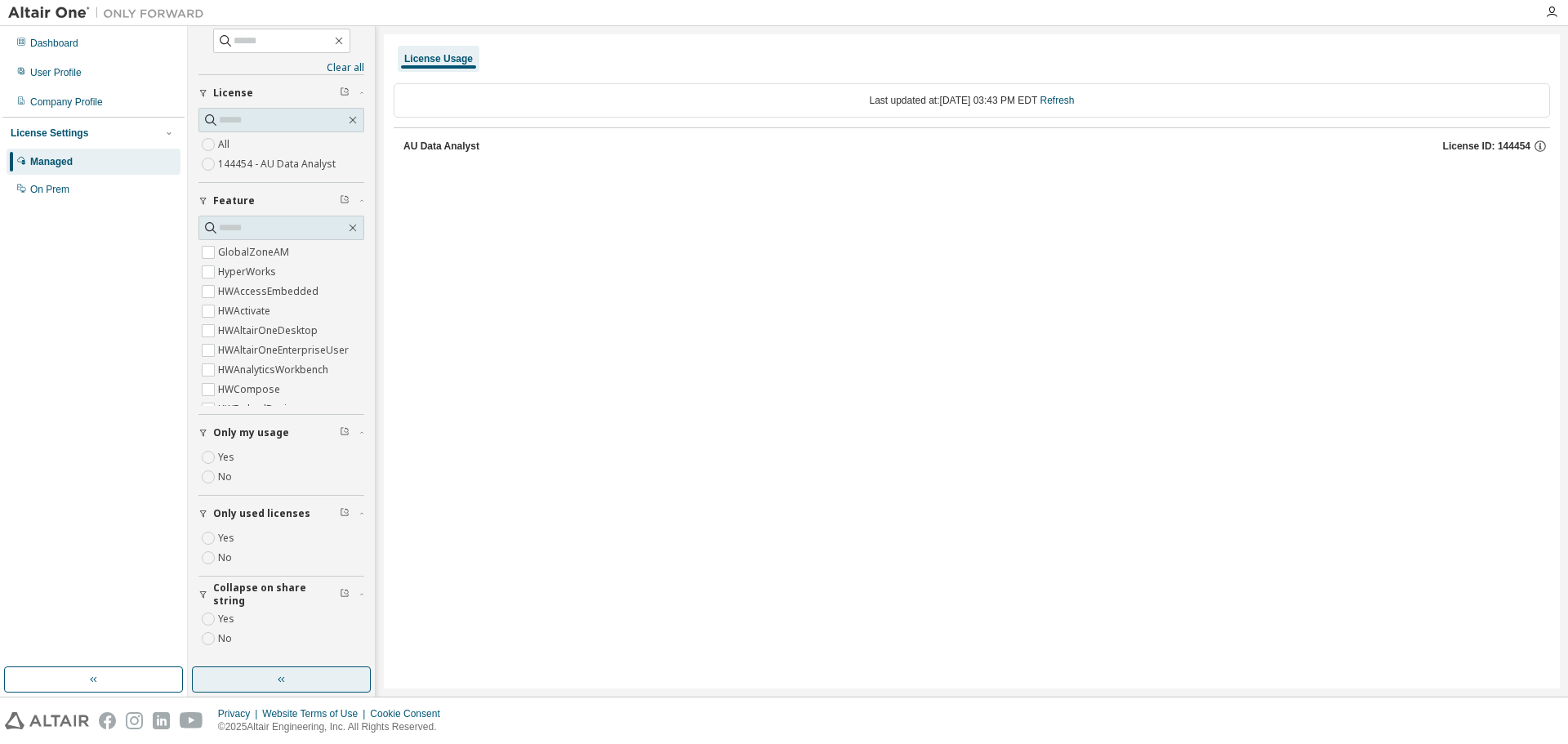
click at [440, 146] on div "AU Data Analyst" at bounding box center [441, 146] width 76 height 13
click at [454, 146] on div "AU Data Analyst" at bounding box center [441, 146] width 76 height 13
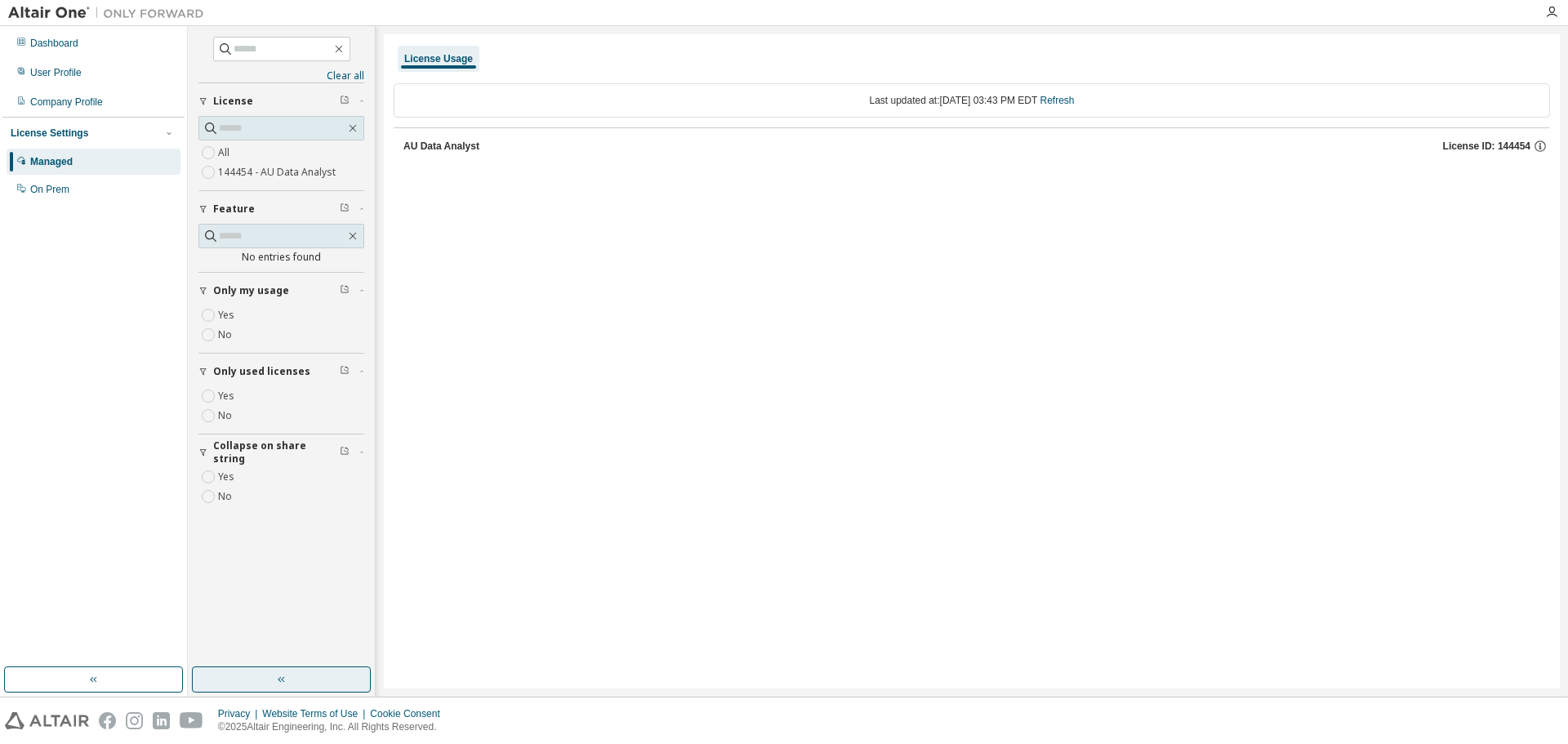
click at [211, 538] on div "Clear all Collapse on share string Yes No Only used licenses Yes No Only my usa…" at bounding box center [281, 346] width 182 height 636
click at [347, 75] on link "Clear all" at bounding box center [281, 76] width 165 height 13
click at [422, 147] on div "AU Data Analyst" at bounding box center [441, 146] width 76 height 13
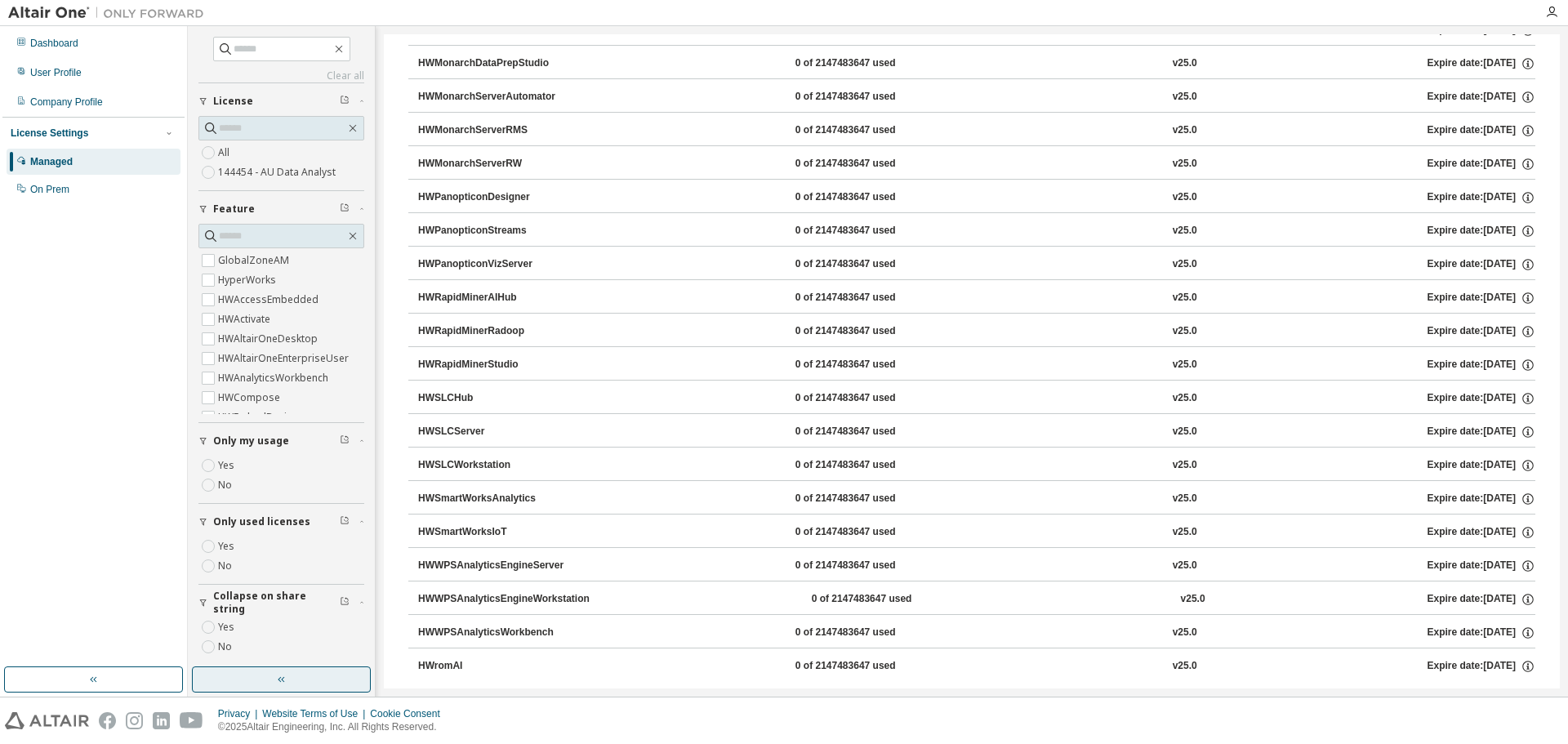
scroll to position [975, 0]
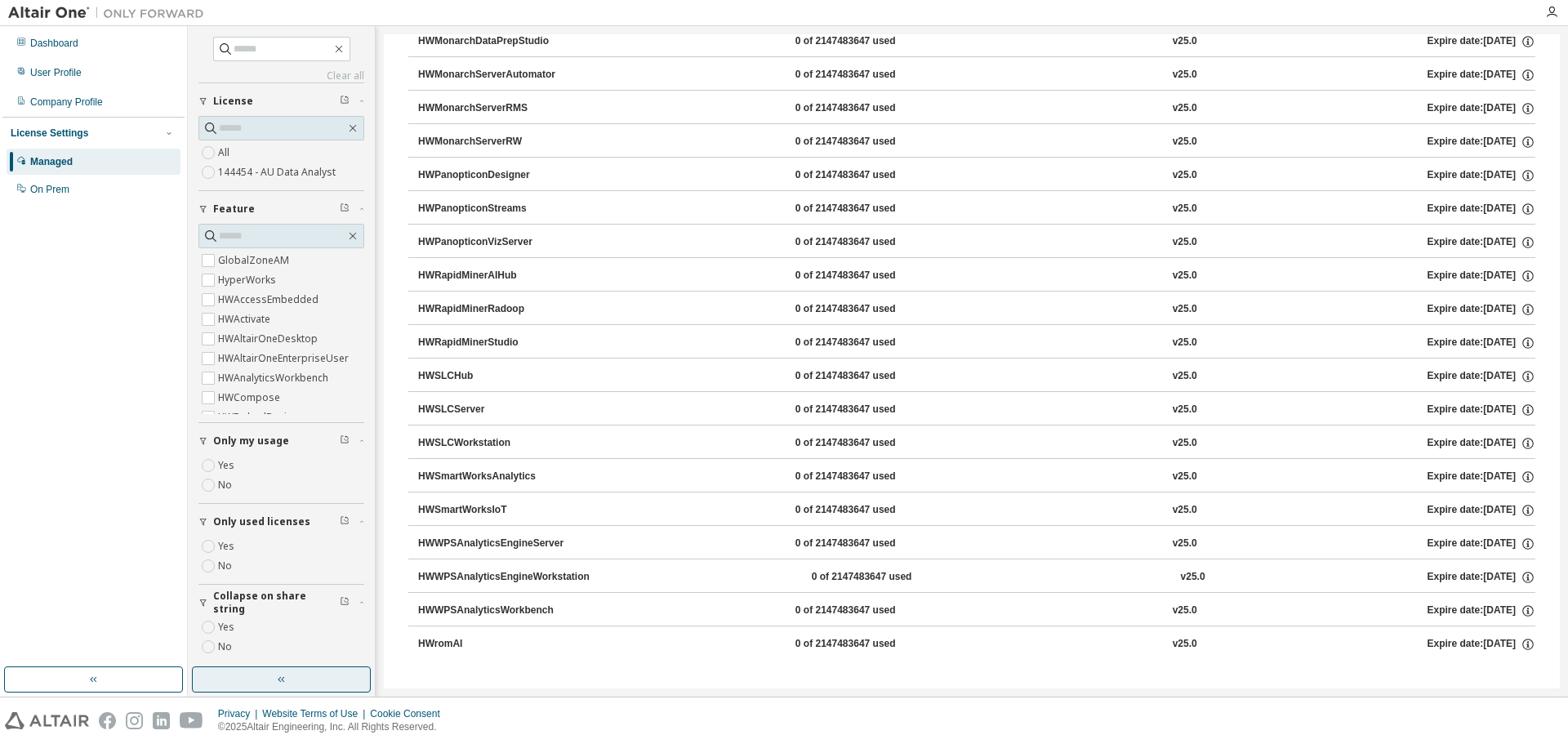
click at [492, 439] on div "HWSLCWorkstation" at bounding box center [491, 444] width 147 height 15
click at [491, 439] on div "HWSLCWorkstation" at bounding box center [491, 444] width 147 height 15
click at [90, 83] on div "User Profile" at bounding box center [93, 72] width 174 height 26
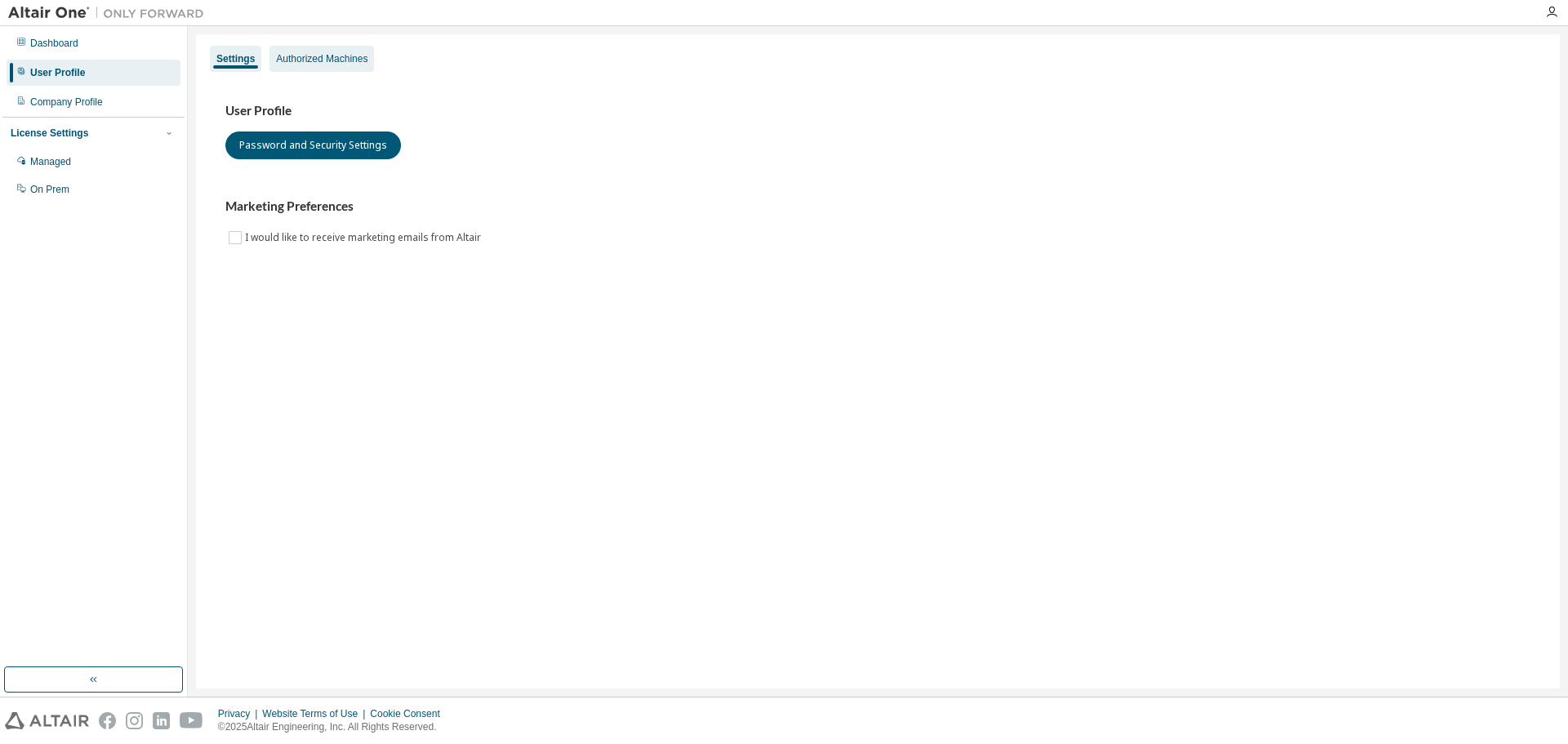
click at [347, 60] on div "Authorized Machines" at bounding box center [321, 59] width 91 height 13
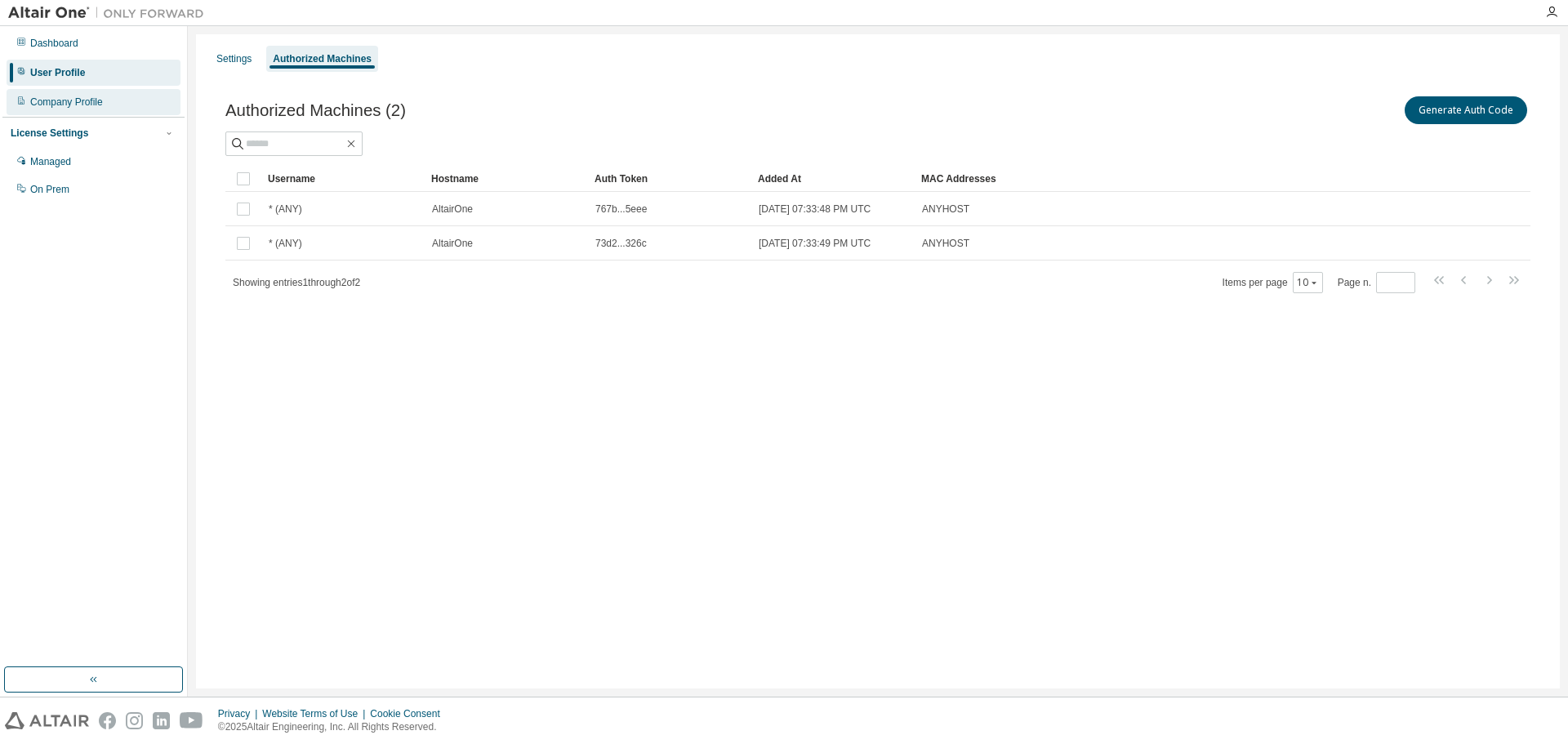
click at [109, 97] on div "Company Profile" at bounding box center [93, 102] width 174 height 26
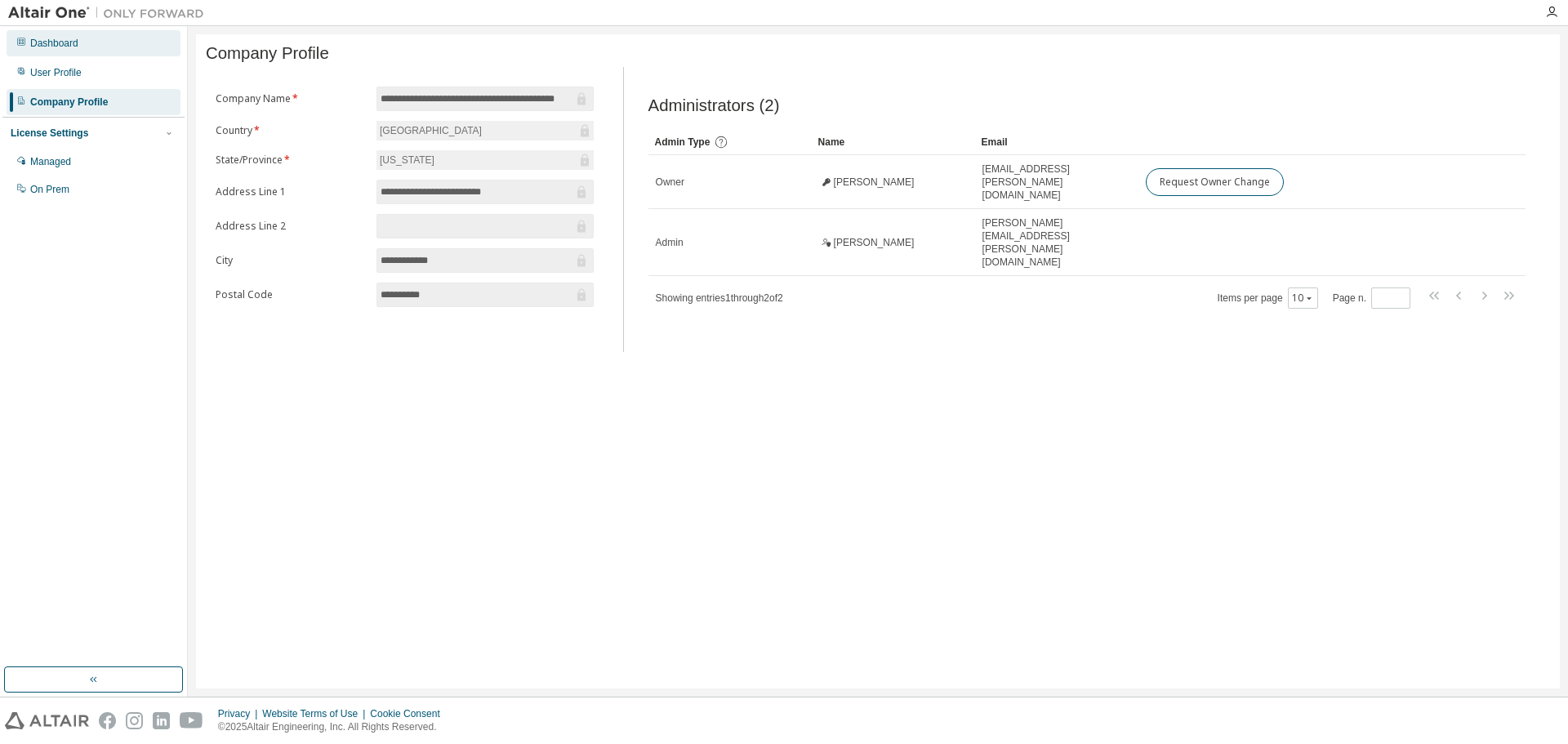
click at [75, 49] on div "Dashboard" at bounding box center [54, 44] width 49 height 13
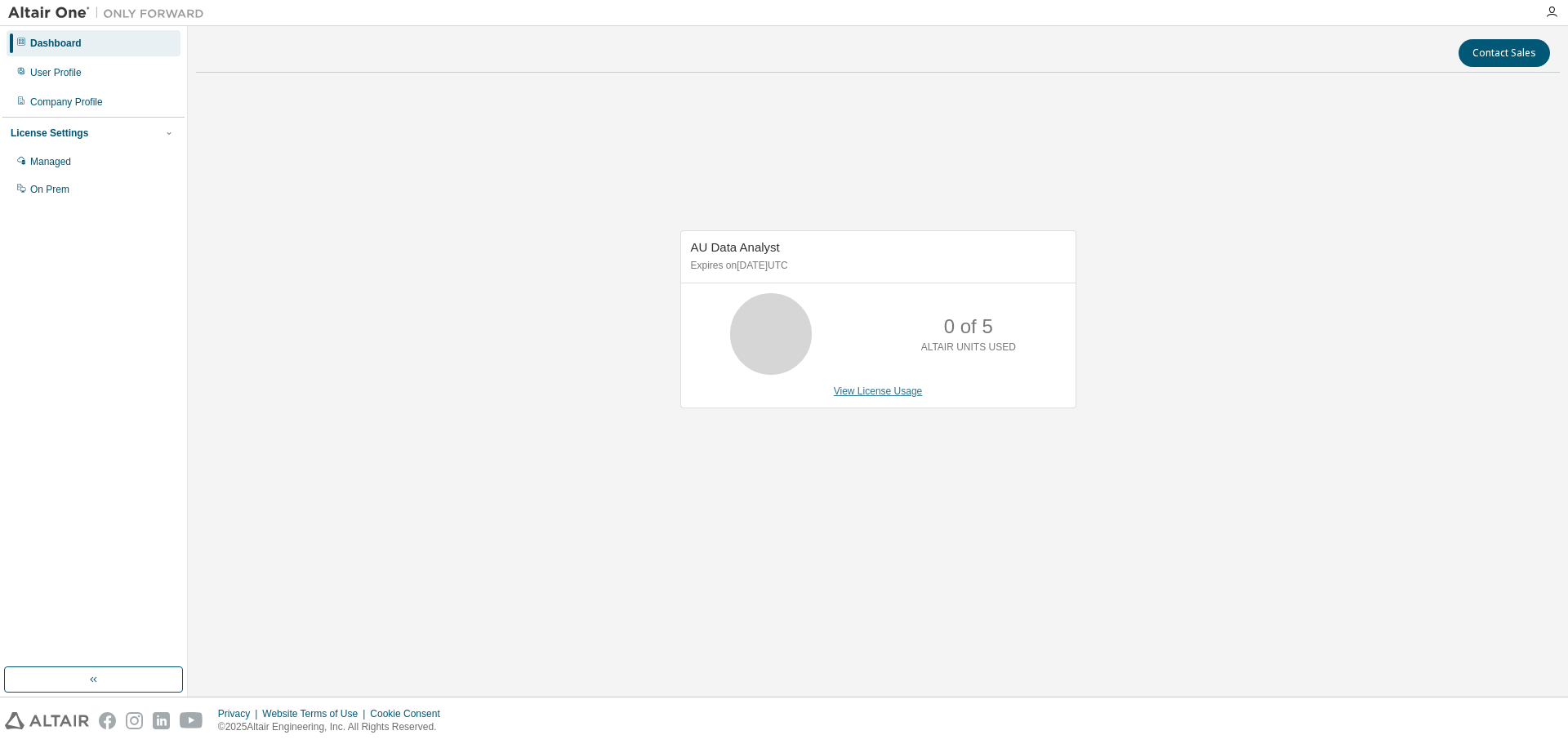
click at [883, 393] on link "View License Usage" at bounding box center [878, 391] width 89 height 12
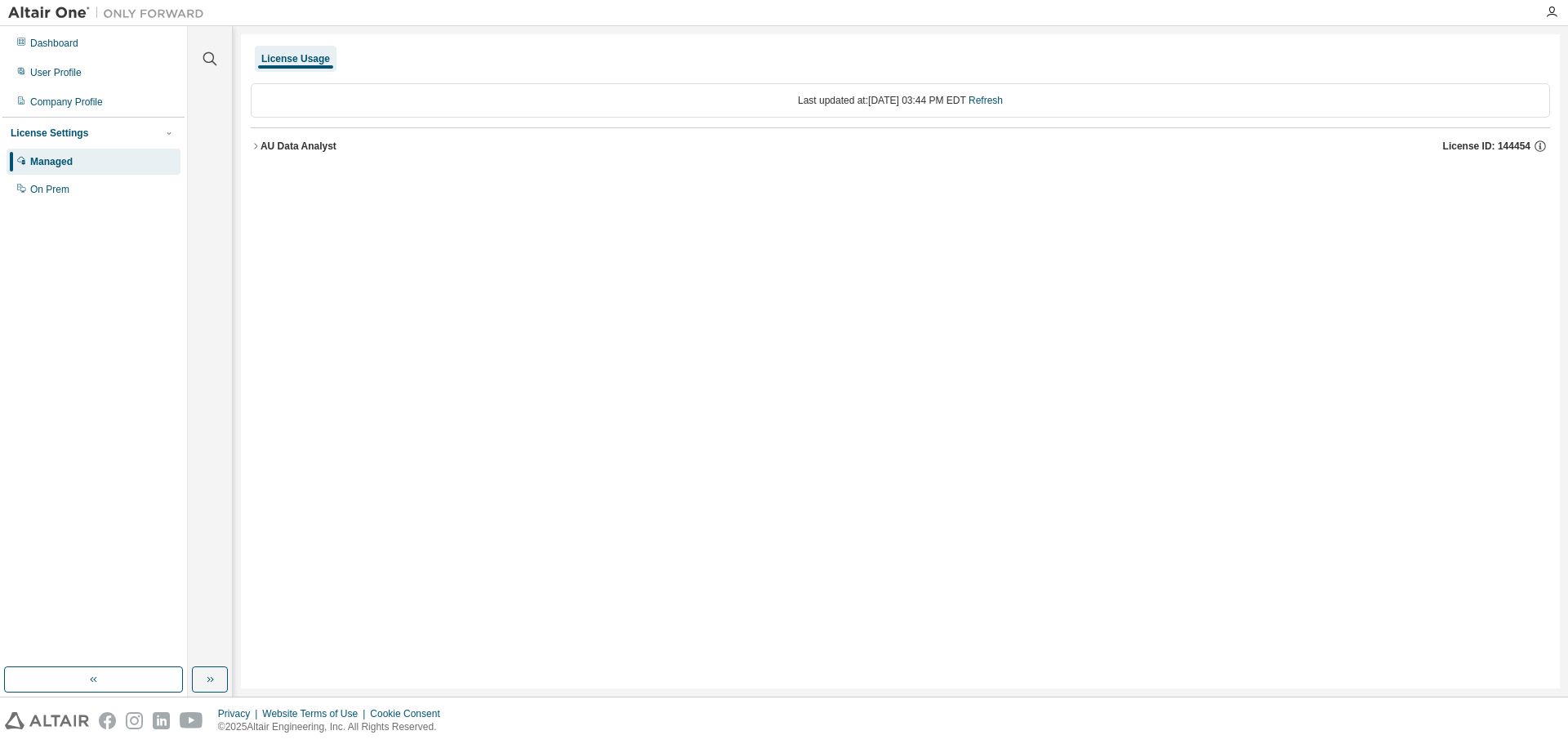
click at [375, 145] on div "AU Data Analyst License ID: 144454" at bounding box center [905, 146] width 1290 height 15
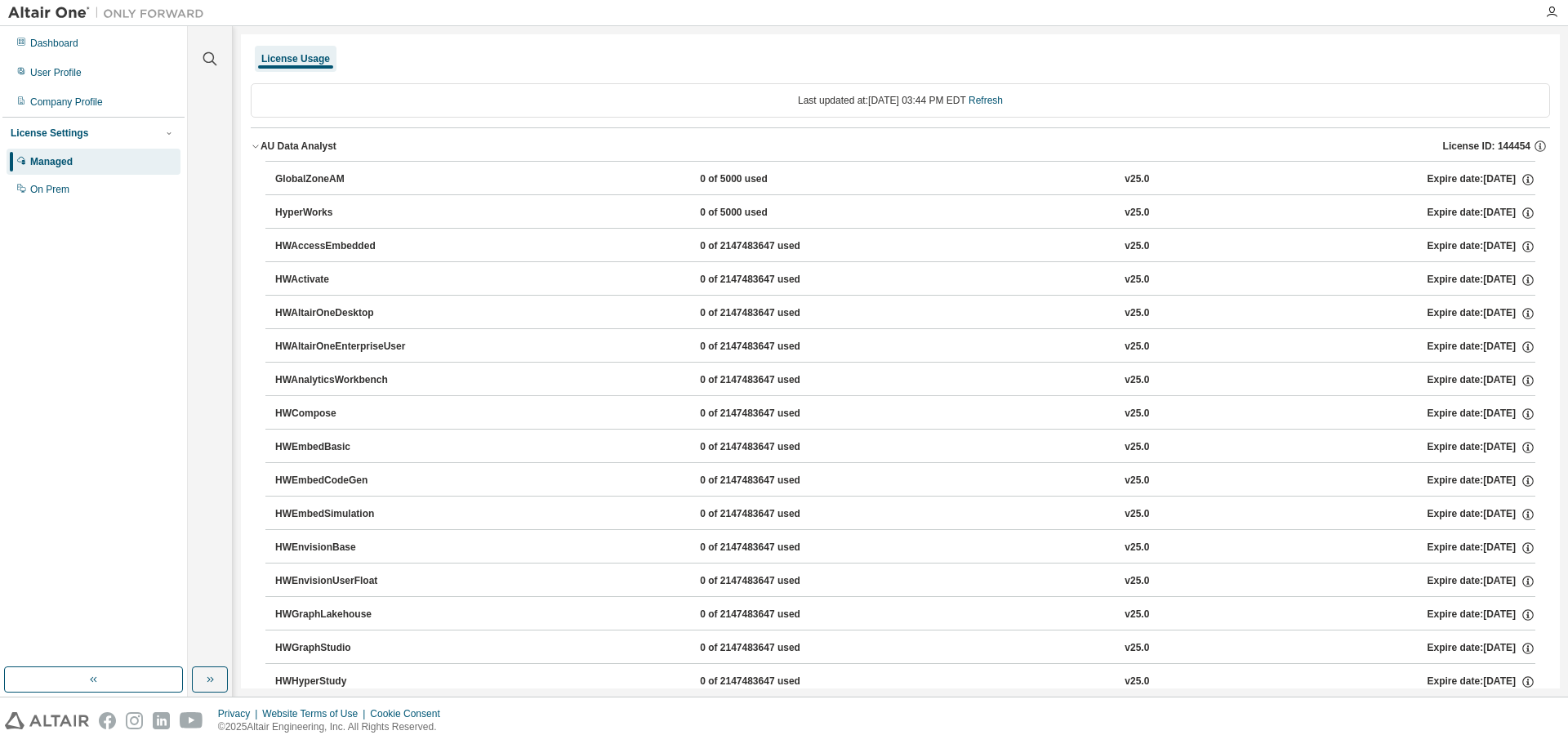
click at [831, 182] on div "0 of 5000 used" at bounding box center [773, 179] width 147 height 15
click at [47, 156] on div "Managed" at bounding box center [93, 162] width 174 height 26
click at [772, 62] on div "License Usage" at bounding box center [900, 59] width 1300 height 30
click at [1553, 14] on icon "button" at bounding box center [1552, 12] width 13 height 13
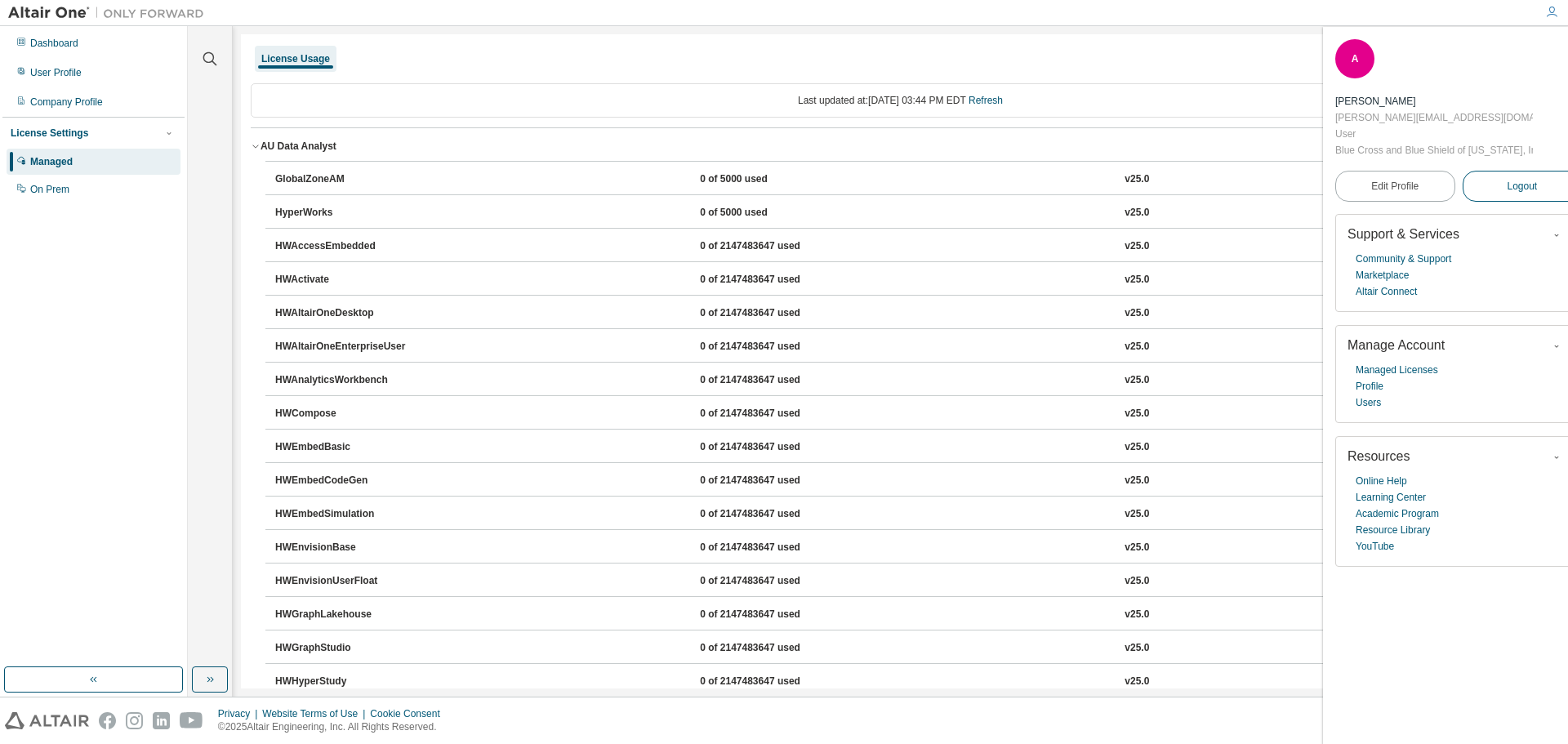
click at [1486, 188] on button "Logout" at bounding box center [1523, 186] width 120 height 31
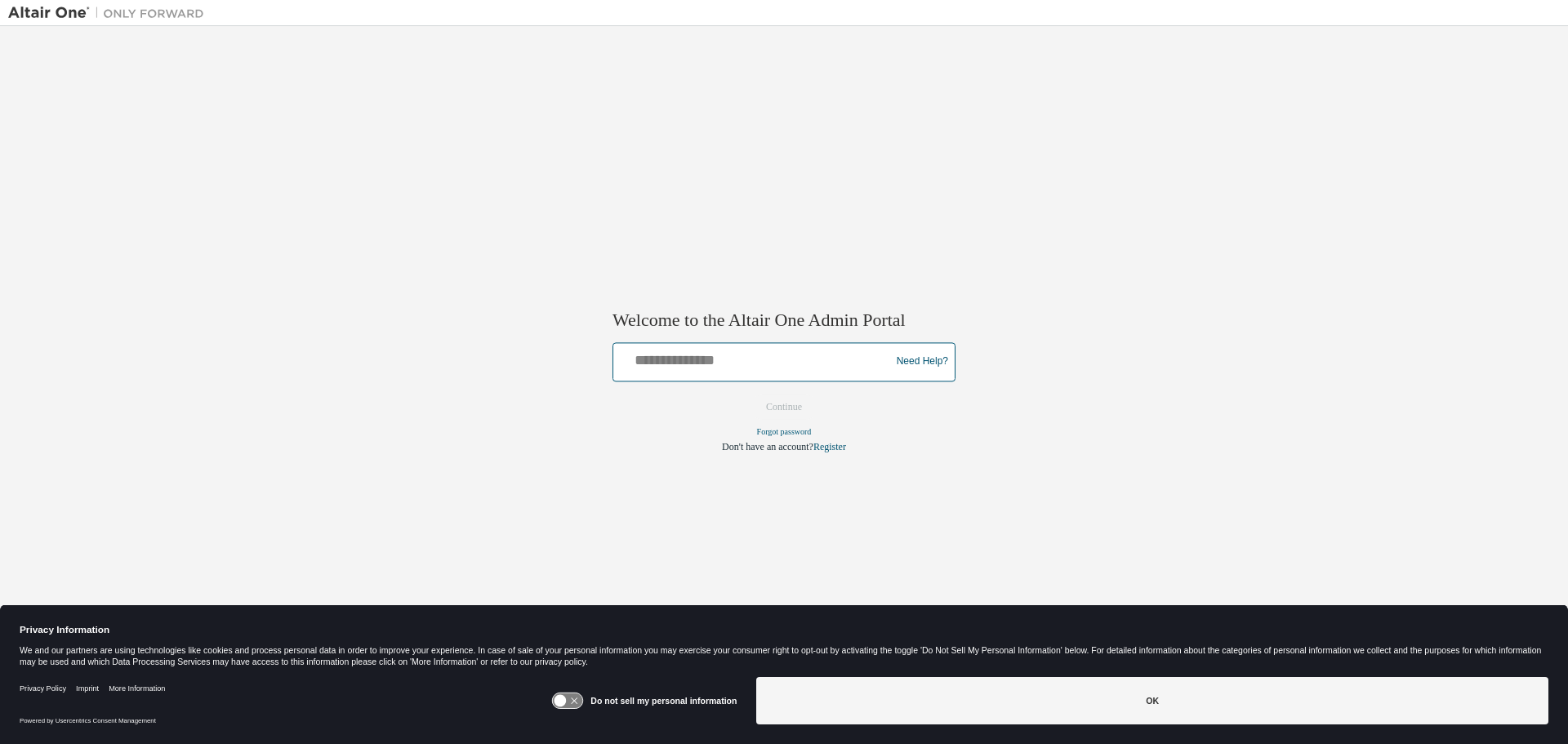
click at [817, 368] on input "text" at bounding box center [754, 358] width 268 height 24
